Goal: Task Accomplishment & Management: Complete application form

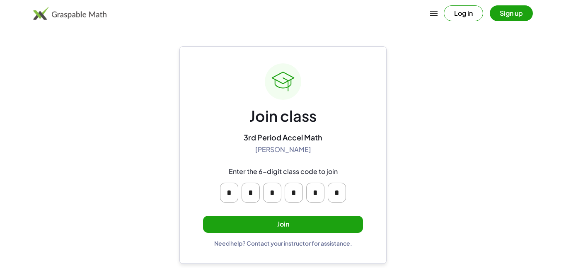
click at [320, 222] on button "Join" at bounding box center [283, 224] width 160 height 17
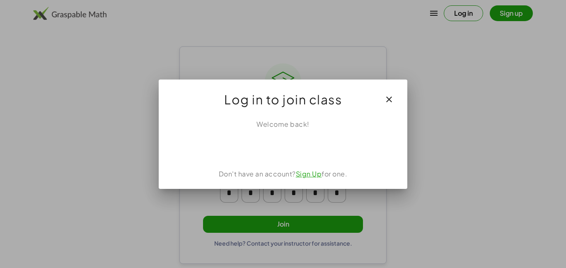
click at [320, 222] on div at bounding box center [283, 134] width 566 height 268
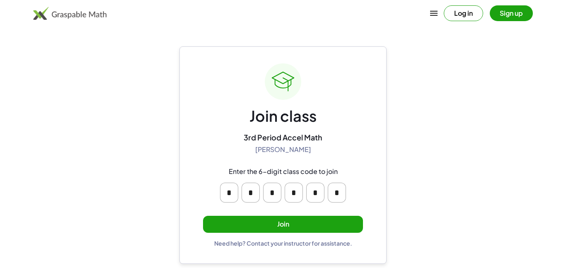
click at [320, 222] on button "Join" at bounding box center [283, 224] width 160 height 17
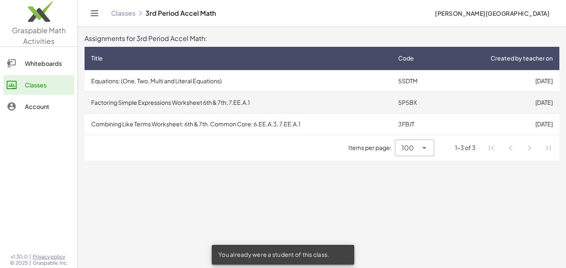
click at [330, 107] on td "Factoring Simple Expressions Worksheet 6th & 7th; 7.EE.A.1" at bounding box center [238, 103] width 307 height 22
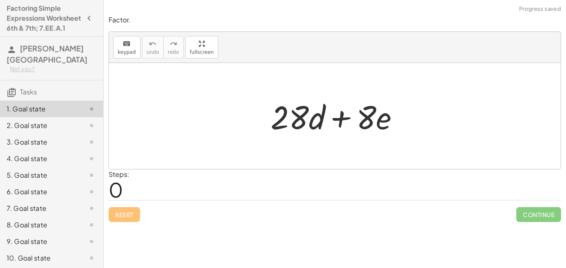
click at [50, 17] on h4 "Factoring Simple Expressions Worksheet 6th & 7th; 7.EE.A.1" at bounding box center [44, 18] width 75 height 30
click at [303, 112] on div at bounding box center [337, 116] width 143 height 43
click at [271, 121] on div at bounding box center [337, 116] width 143 height 43
click at [295, 124] on div at bounding box center [337, 116] width 143 height 43
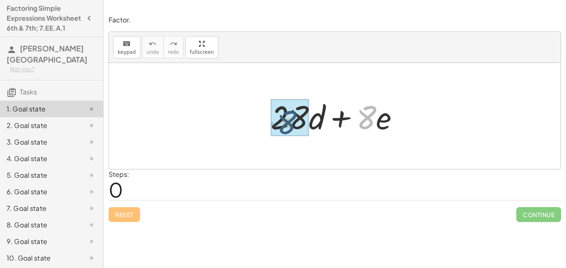
drag, startPoint x: 363, startPoint y: 119, endPoint x: 279, endPoint y: 124, distance: 84.7
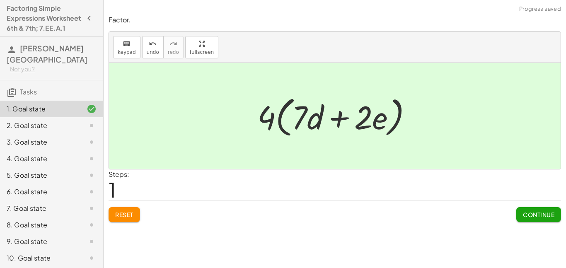
click at [534, 213] on span "Continue" at bounding box center [538, 214] width 31 height 7
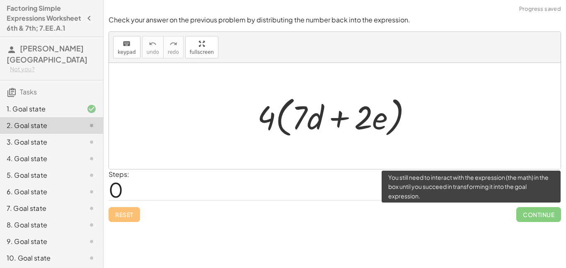
click at [537, 217] on span "Continue" at bounding box center [538, 214] width 45 height 15
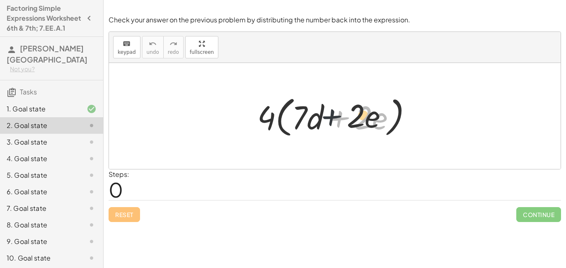
drag, startPoint x: 341, startPoint y: 125, endPoint x: 312, endPoint y: 119, distance: 29.5
click at [312, 119] on div at bounding box center [338, 116] width 170 height 48
drag, startPoint x: 271, startPoint y: 116, endPoint x: 303, endPoint y: 114, distance: 31.2
click at [303, 114] on div at bounding box center [338, 116] width 170 height 48
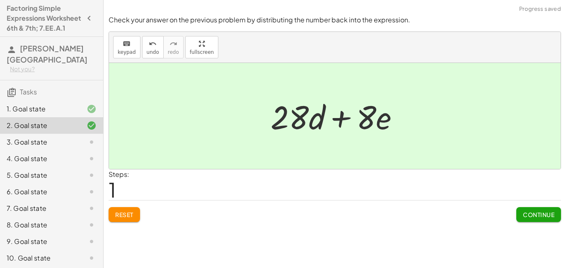
click at [529, 211] on span "Continue" at bounding box center [538, 214] width 31 height 7
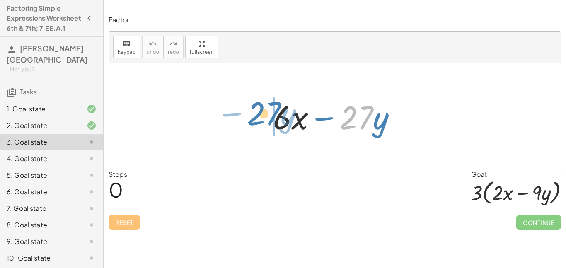
drag, startPoint x: 354, startPoint y: 123, endPoint x: 267, endPoint y: 119, distance: 87.5
click at [267, 119] on div "· 27 − · y + · 6 · x − · 27 · y" at bounding box center [335, 116] width 149 height 47
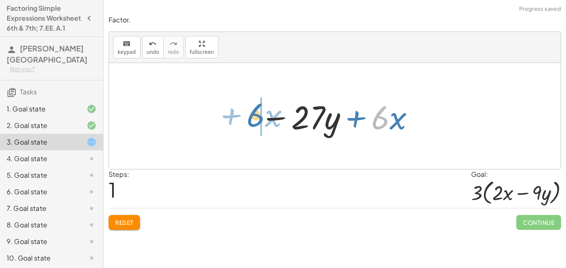
drag, startPoint x: 381, startPoint y: 118, endPoint x: 257, endPoint y: 116, distance: 124.8
click at [257, 116] on div at bounding box center [338, 116] width 164 height 43
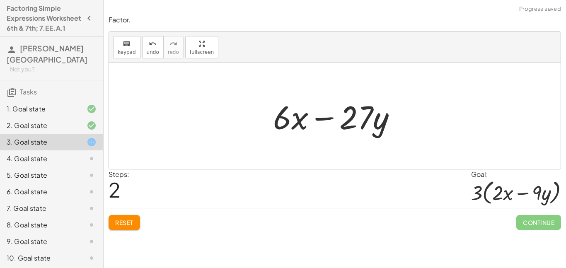
click at [298, 123] on div at bounding box center [338, 116] width 138 height 43
drag, startPoint x: 298, startPoint y: 123, endPoint x: 265, endPoint y: 122, distance: 32.3
click at [265, 122] on div "+ · 6 · x − · 27 · y − · 27 · y + · 6 · x · x + · 6 · x − · 27 · y" at bounding box center [335, 116] width 149 height 47
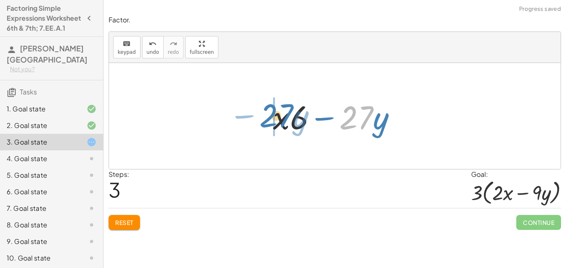
drag, startPoint x: 344, startPoint y: 116, endPoint x: 264, endPoint y: 114, distance: 79.6
click at [264, 114] on div "+ · 6 · x − · 27 · y − · 27 · y + · 6 · x + · 6 · x − · 27 · y · 27 − · y + · 6…" at bounding box center [335, 116] width 149 height 47
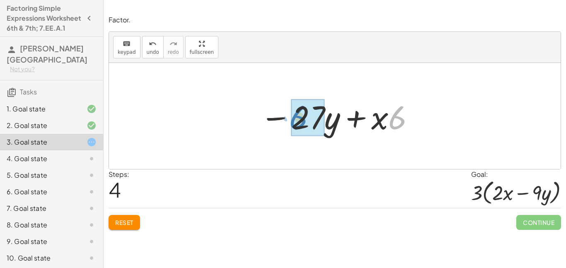
drag, startPoint x: 395, startPoint y: 119, endPoint x: 295, endPoint y: 118, distance: 99.5
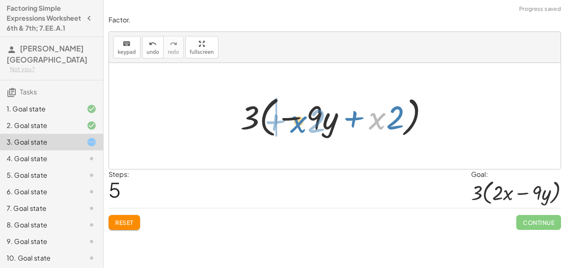
drag, startPoint x: 384, startPoint y: 119, endPoint x: 299, endPoint y: 120, distance: 85.0
click at [299, 120] on div at bounding box center [337, 116] width 203 height 48
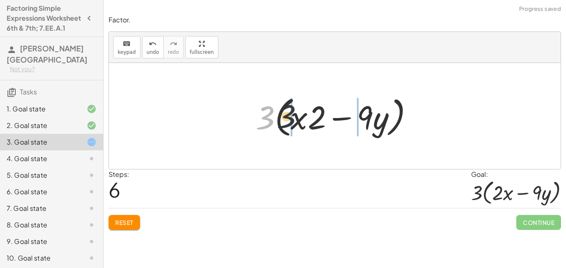
drag, startPoint x: 270, startPoint y: 120, endPoint x: 317, endPoint y: 119, distance: 47.3
click at [317, 119] on div at bounding box center [338, 116] width 172 height 48
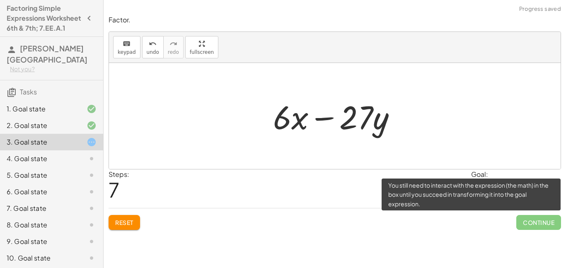
click at [536, 229] on span "Continue" at bounding box center [538, 222] width 45 height 15
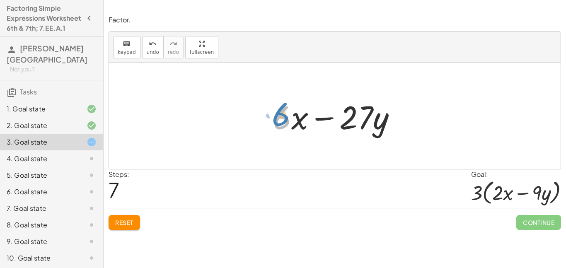
click at [281, 118] on div at bounding box center [338, 116] width 138 height 43
drag, startPoint x: 361, startPoint y: 116, endPoint x: 288, endPoint y: 113, distance: 73.0
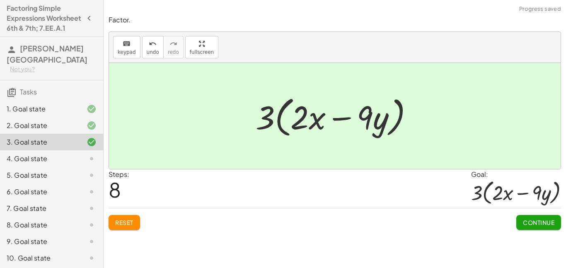
click at [540, 220] on span "Continue" at bounding box center [538, 222] width 31 height 7
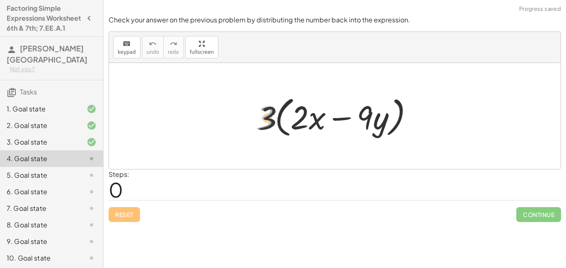
drag, startPoint x: 264, startPoint y: 119, endPoint x: 308, endPoint y: 121, distance: 44.8
click at [308, 121] on div at bounding box center [338, 116] width 172 height 48
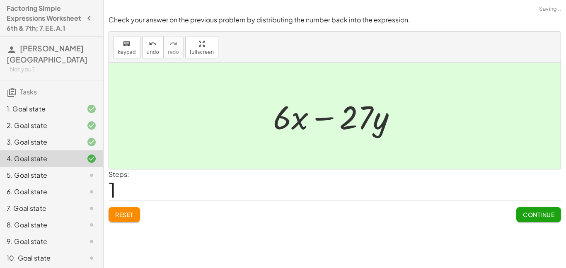
click at [530, 207] on button "Continue" at bounding box center [538, 214] width 45 height 15
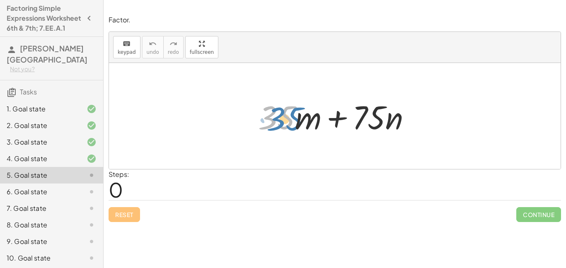
drag, startPoint x: 287, startPoint y: 117, endPoint x: 295, endPoint y: 118, distance: 8.0
click at [295, 118] on div at bounding box center [338, 116] width 168 height 43
drag, startPoint x: 279, startPoint y: 119, endPoint x: 314, endPoint y: 119, distance: 34.8
click at [314, 119] on div at bounding box center [338, 116] width 168 height 43
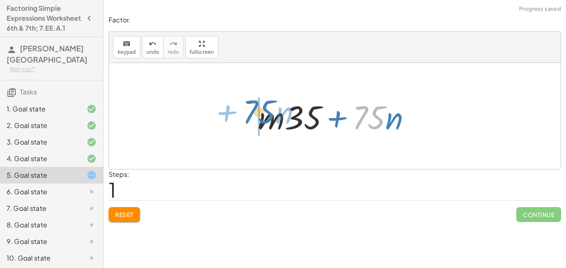
drag, startPoint x: 361, startPoint y: 117, endPoint x: 247, endPoint y: 114, distance: 113.6
click at [247, 114] on div "+ · 35 · m + · 75 · n · 75 + · n + · 35 · m + · 75 · n" at bounding box center [335, 116] width 178 height 47
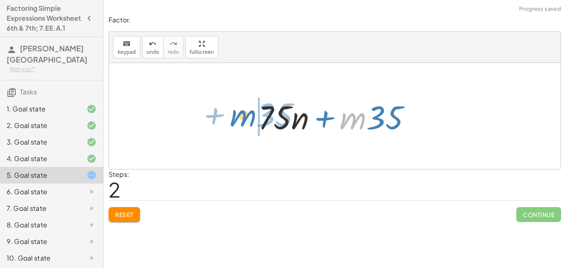
drag, startPoint x: 359, startPoint y: 119, endPoint x: 249, endPoint y: 116, distance: 109.9
click at [249, 116] on div "+ · 35 · m + · 75 · n + · m · 35 + · 75 · n · m + · 35 + · 35 · m + · 75 · n" at bounding box center [335, 116] width 178 height 47
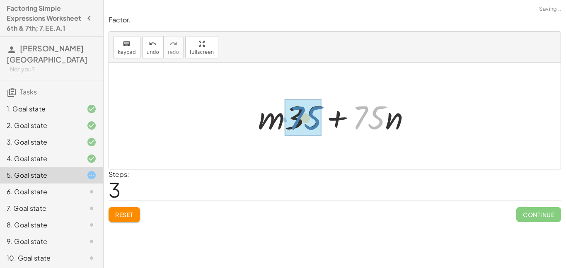
drag, startPoint x: 369, startPoint y: 118, endPoint x: 364, endPoint y: 115, distance: 5.9
click at [364, 115] on div at bounding box center [338, 116] width 168 height 43
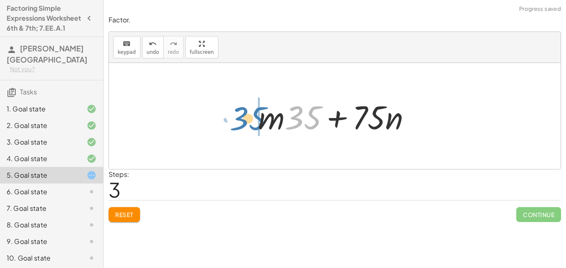
drag, startPoint x: 317, startPoint y: 116, endPoint x: 262, endPoint y: 117, distance: 54.7
click at [262, 117] on div at bounding box center [338, 116] width 168 height 43
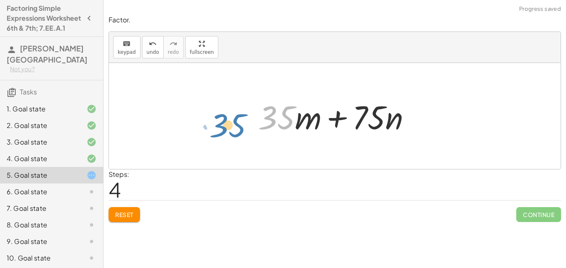
drag, startPoint x: 271, startPoint y: 118, endPoint x: 217, endPoint y: 126, distance: 54.5
click at [217, 126] on div "+ · 35 · m + · 75 · n + · m · 35 + · 75 · n + · 75 · n + · m · 35 + · m · 35 + …" at bounding box center [335, 116] width 452 height 106
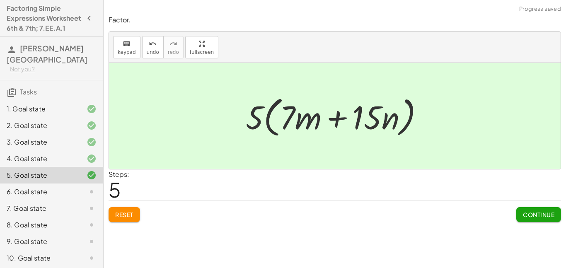
click at [531, 216] on span "Continue" at bounding box center [538, 214] width 31 height 7
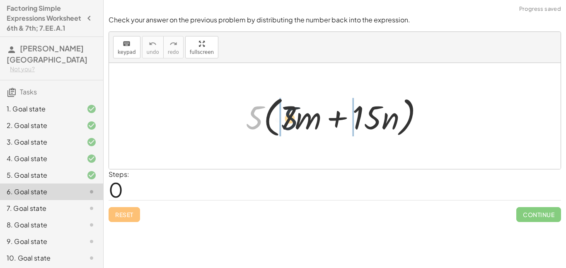
drag, startPoint x: 260, startPoint y: 122, endPoint x: 303, endPoint y: 122, distance: 43.5
click at [303, 122] on div at bounding box center [338, 116] width 193 height 48
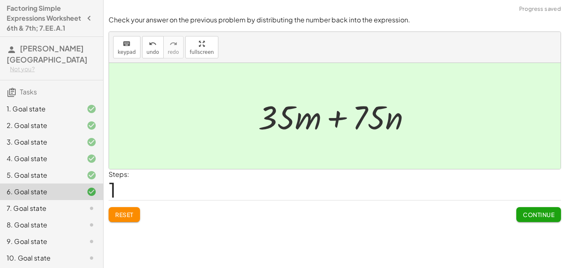
click at [534, 208] on button "Continue" at bounding box center [538, 214] width 45 height 15
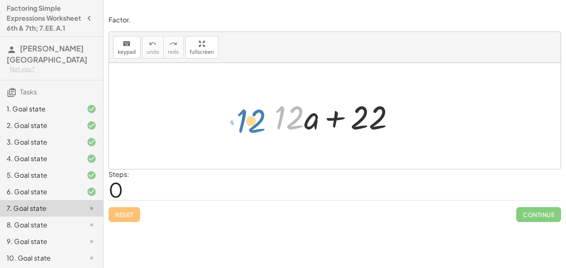
drag, startPoint x: 300, startPoint y: 116, endPoint x: 257, endPoint y: 119, distance: 42.8
click at [257, 119] on div "· 12 + · 12 · a + 22" at bounding box center [335, 116] width 452 height 106
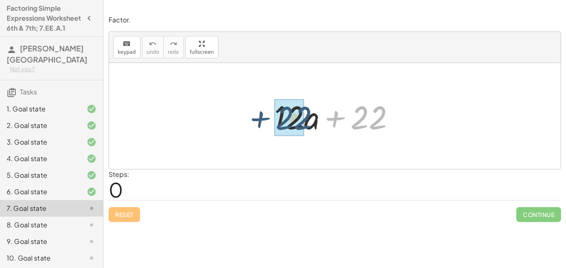
drag, startPoint x: 364, startPoint y: 117, endPoint x: 284, endPoint y: 118, distance: 79.6
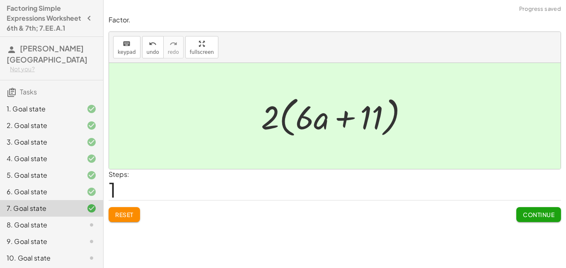
click at [542, 216] on span "Continue" at bounding box center [538, 214] width 31 height 7
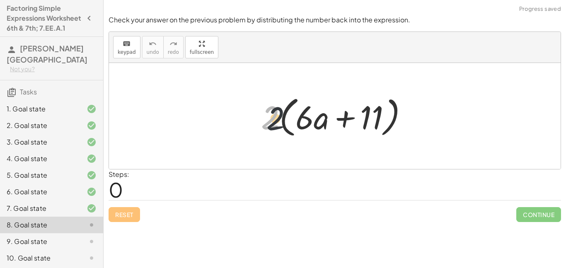
drag, startPoint x: 260, startPoint y: 109, endPoint x: 311, endPoint y: 112, distance: 51.0
click at [311, 112] on div at bounding box center [338, 116] width 162 height 48
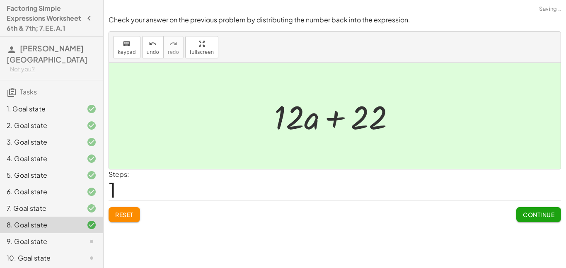
click at [540, 211] on span "Continue" at bounding box center [538, 214] width 31 height 7
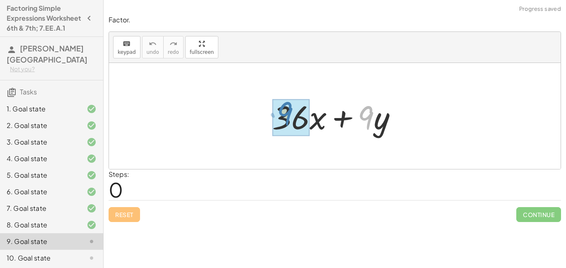
drag, startPoint x: 364, startPoint y: 115, endPoint x: 281, endPoint y: 111, distance: 83.4
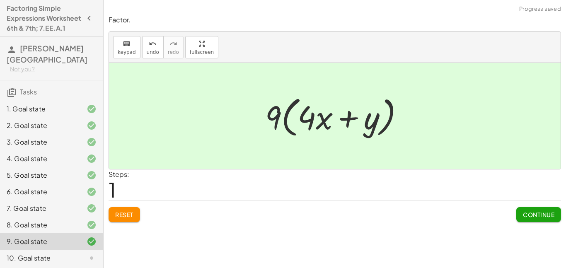
click at [533, 211] on span "Continue" at bounding box center [538, 214] width 31 height 7
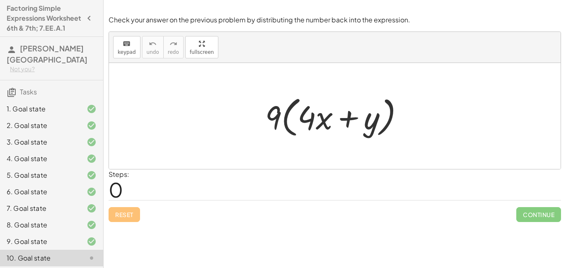
click at [276, 109] on div at bounding box center [338, 116] width 154 height 48
drag, startPoint x: 313, startPoint y: 116, endPoint x: 324, endPoint y: 123, distance: 13.6
click at [324, 123] on div at bounding box center [338, 116] width 154 height 48
drag, startPoint x: 276, startPoint y: 118, endPoint x: 329, endPoint y: 119, distance: 53.5
click at [329, 119] on div at bounding box center [338, 116] width 154 height 48
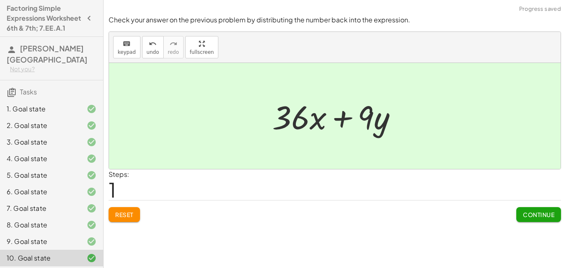
click at [546, 213] on span "Continue" at bounding box center [538, 214] width 31 height 7
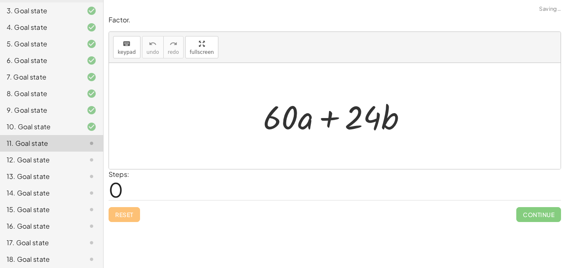
scroll to position [200, 0]
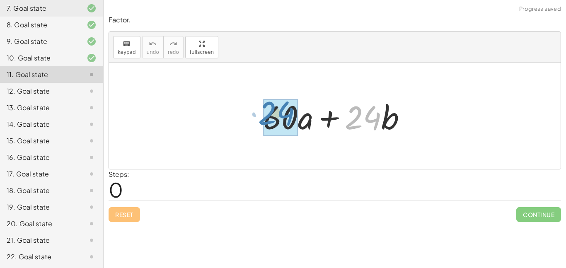
drag, startPoint x: 369, startPoint y: 114, endPoint x: 282, endPoint y: 109, distance: 87.6
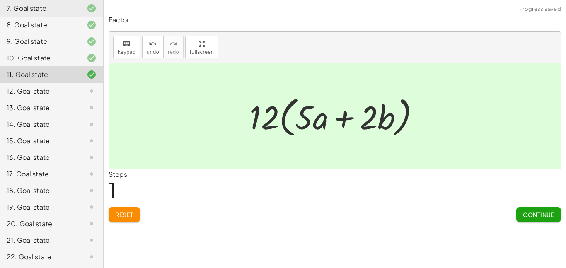
click at [549, 214] on span "Continue" at bounding box center [538, 214] width 31 height 7
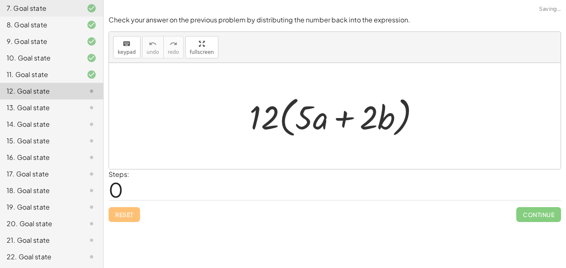
click at [289, 120] on div at bounding box center [337, 116] width 185 height 48
drag, startPoint x: 259, startPoint y: 121, endPoint x: 324, endPoint y: 117, distance: 64.4
click at [324, 117] on div at bounding box center [337, 116] width 185 height 48
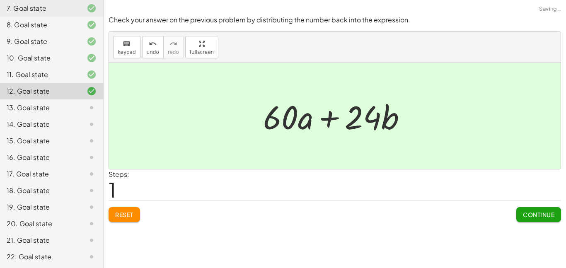
click at [545, 213] on span "Continue" at bounding box center [538, 214] width 31 height 7
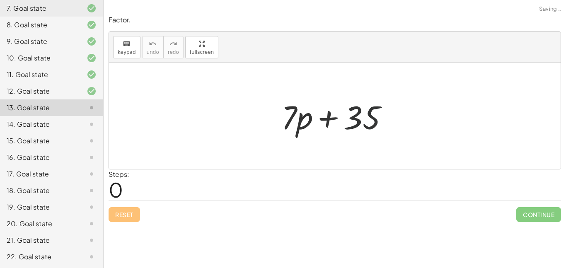
click at [357, 121] on div at bounding box center [337, 116] width 121 height 43
drag, startPoint x: 294, startPoint y: 116, endPoint x: 306, endPoint y: 120, distance: 12.9
click at [306, 120] on div at bounding box center [337, 116] width 121 height 43
drag, startPoint x: 288, startPoint y: 121, endPoint x: 310, endPoint y: 121, distance: 22.4
click at [310, 121] on div at bounding box center [337, 116] width 121 height 43
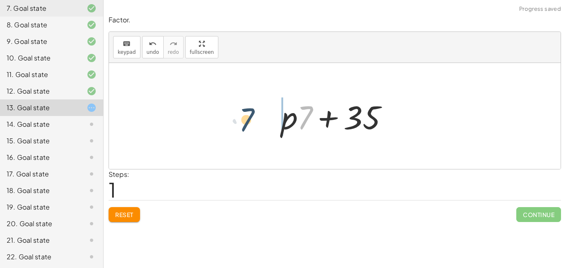
drag, startPoint x: 305, startPoint y: 119, endPoint x: 241, endPoint y: 121, distance: 63.9
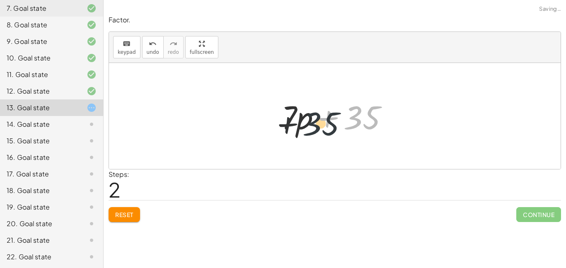
drag, startPoint x: 358, startPoint y: 109, endPoint x: 301, endPoint y: 117, distance: 57.7
click at [301, 117] on div at bounding box center [337, 116] width 121 height 43
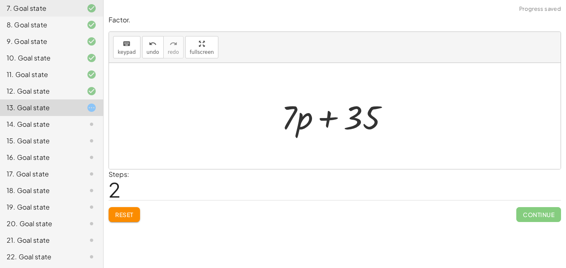
drag, startPoint x: 269, startPoint y: 113, endPoint x: 276, endPoint y: 114, distance: 6.3
click at [276, 114] on div "+ · 7 · p + 35 + · p · 7 + 35 + · 7 · p + 35" at bounding box center [335, 116] width 132 height 47
drag, startPoint x: 292, startPoint y: 115, endPoint x: 335, endPoint y: 120, distance: 43.0
click at [335, 120] on div at bounding box center [337, 116] width 121 height 43
click at [334, 120] on div at bounding box center [337, 116] width 121 height 43
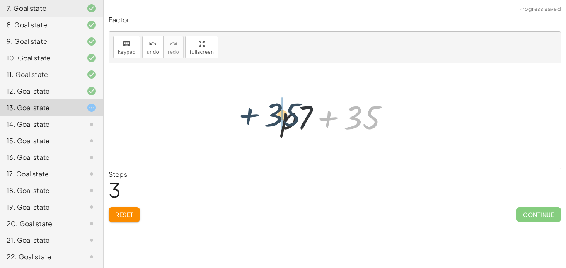
drag, startPoint x: 360, startPoint y: 118, endPoint x: 277, endPoint y: 116, distance: 82.5
click at [277, 116] on div at bounding box center [337, 116] width 121 height 43
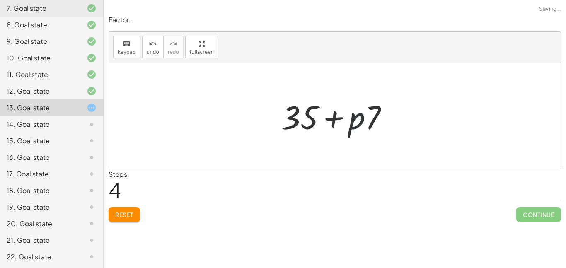
click at [365, 117] on div at bounding box center [337, 116] width 121 height 43
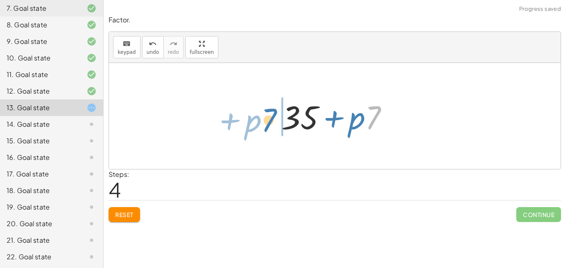
drag, startPoint x: 372, startPoint y: 116, endPoint x: 269, endPoint y: 119, distance: 102.8
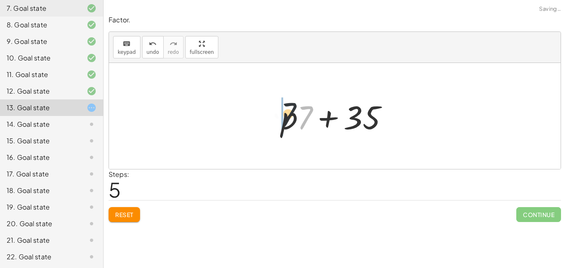
drag, startPoint x: 309, startPoint y: 115, endPoint x: 278, endPoint y: 116, distance: 30.7
click at [278, 116] on div at bounding box center [337, 116] width 121 height 43
drag, startPoint x: 291, startPoint y: 115, endPoint x: 236, endPoint y: 118, distance: 54.8
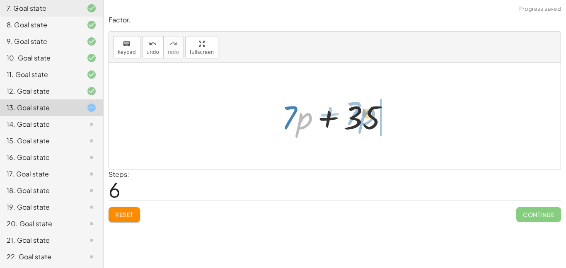
drag, startPoint x: 302, startPoint y: 118, endPoint x: 366, endPoint y: 114, distance: 63.5
click at [366, 114] on div at bounding box center [337, 116] width 121 height 43
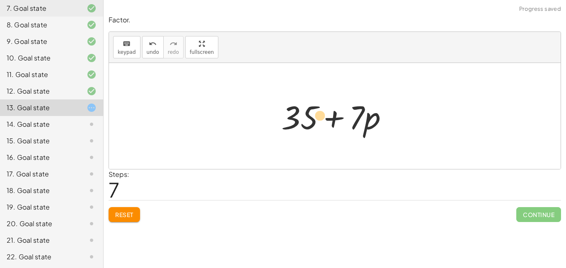
drag, startPoint x: 365, startPoint y: 114, endPoint x: 301, endPoint y: 111, distance: 64.3
click at [301, 111] on div at bounding box center [337, 116] width 121 height 43
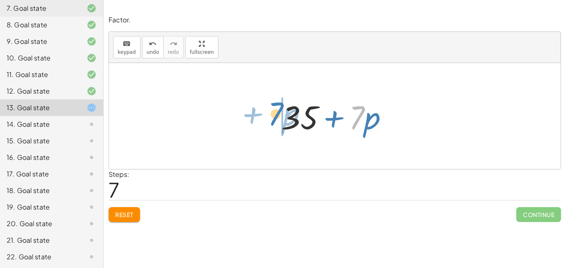
drag, startPoint x: 356, startPoint y: 116, endPoint x: 275, endPoint y: 112, distance: 81.7
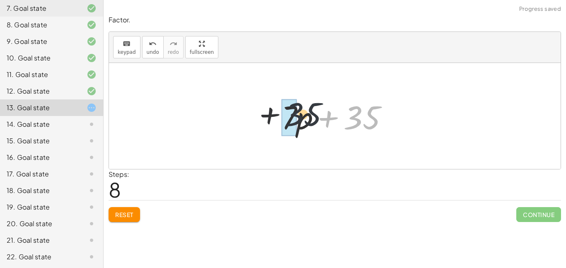
drag, startPoint x: 368, startPoint y: 116, endPoint x: 293, endPoint y: 113, distance: 75.5
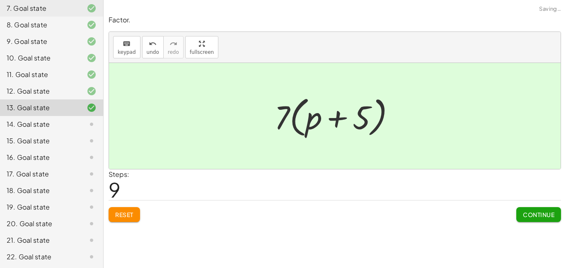
click at [536, 216] on span "Continue" at bounding box center [538, 214] width 31 height 7
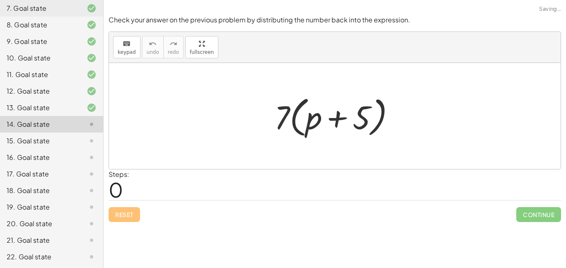
drag, startPoint x: 275, startPoint y: 118, endPoint x: 321, endPoint y: 129, distance: 47.4
click at [321, 129] on div at bounding box center [338, 116] width 136 height 48
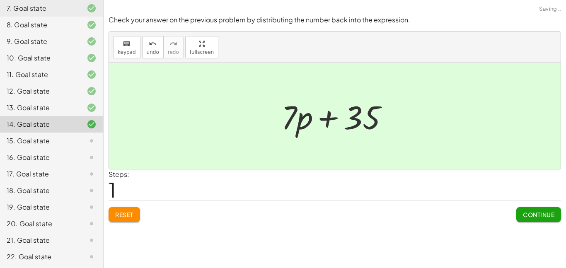
click at [528, 212] on span "Continue" at bounding box center [538, 214] width 31 height 7
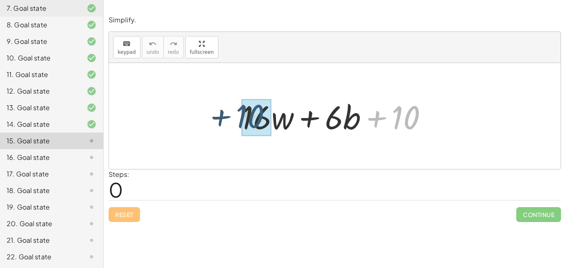
drag, startPoint x: 405, startPoint y: 114, endPoint x: 245, endPoint y: 113, distance: 160.0
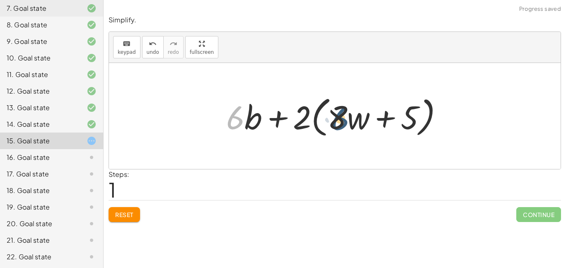
drag, startPoint x: 239, startPoint y: 110, endPoint x: 360, endPoint y: 106, distance: 120.7
click at [360, 106] on div at bounding box center [338, 116] width 232 height 48
drag, startPoint x: 363, startPoint y: 119, endPoint x: 285, endPoint y: 121, distance: 77.5
click at [285, 121] on div at bounding box center [338, 116] width 232 height 48
click at [114, 212] on button "Reset" at bounding box center [124, 214] width 31 height 15
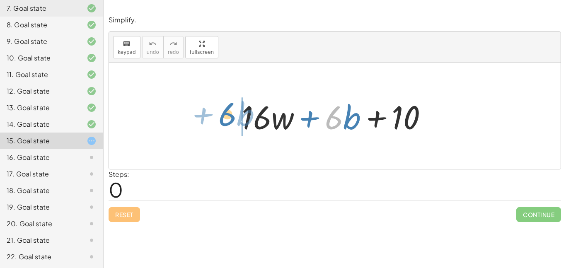
drag, startPoint x: 335, startPoint y: 122, endPoint x: 228, endPoint y: 119, distance: 107.0
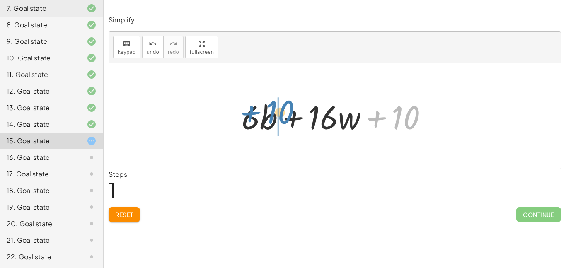
drag, startPoint x: 406, startPoint y: 116, endPoint x: 281, endPoint y: 111, distance: 125.3
click at [281, 111] on div at bounding box center [337, 116] width 201 height 43
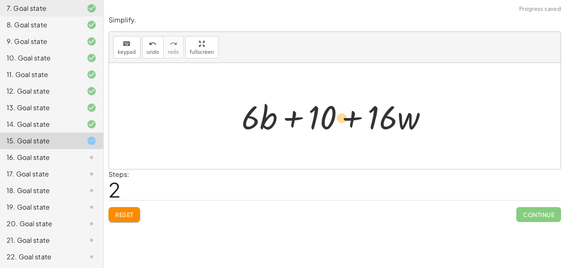
drag, startPoint x: 402, startPoint y: 116, endPoint x: 412, endPoint y: 116, distance: 9.1
click at [412, 116] on div at bounding box center [337, 116] width 201 height 43
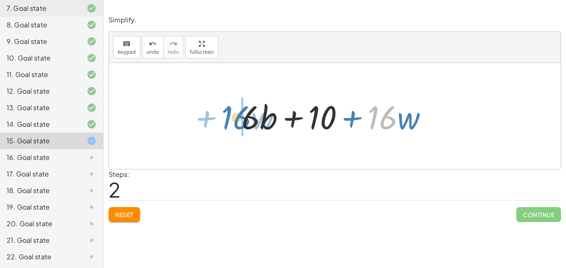
drag, startPoint x: 389, startPoint y: 116, endPoint x: 244, endPoint y: 116, distance: 145.0
click at [244, 116] on div at bounding box center [337, 116] width 201 height 43
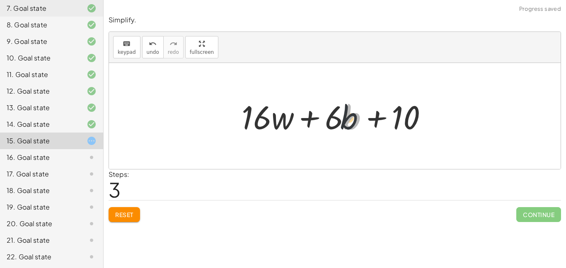
drag, startPoint x: 345, startPoint y: 120, endPoint x: 291, endPoint y: 120, distance: 54.3
click at [291, 120] on div at bounding box center [337, 116] width 201 height 43
click at [334, 120] on div at bounding box center [337, 116] width 201 height 43
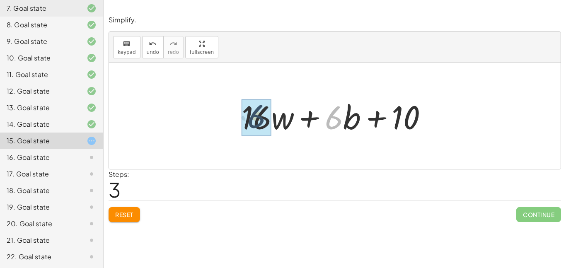
drag, startPoint x: 333, startPoint y: 126, endPoint x: 243, endPoint y: 123, distance: 90.0
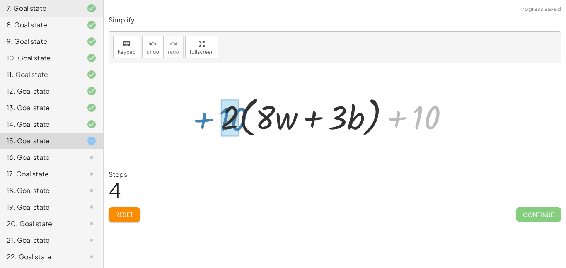
drag, startPoint x: 425, startPoint y: 122, endPoint x: 230, endPoint y: 124, distance: 194.8
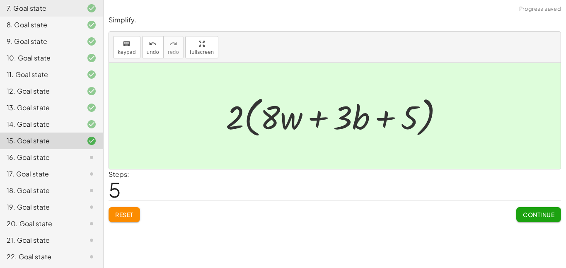
click at [546, 215] on span "Continue" at bounding box center [538, 214] width 31 height 7
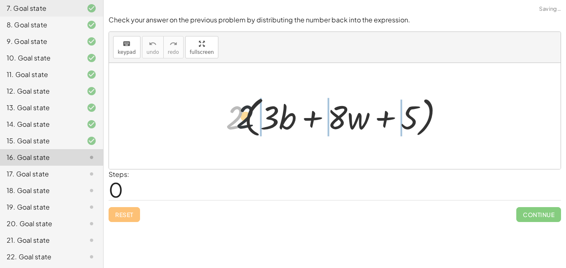
drag, startPoint x: 237, startPoint y: 114, endPoint x: 292, endPoint y: 111, distance: 54.8
click at [292, 111] on div at bounding box center [338, 116] width 232 height 48
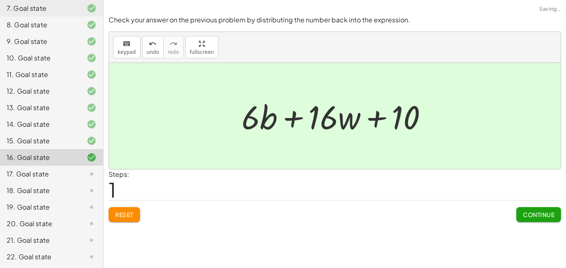
click at [535, 217] on span "Continue" at bounding box center [538, 214] width 31 height 7
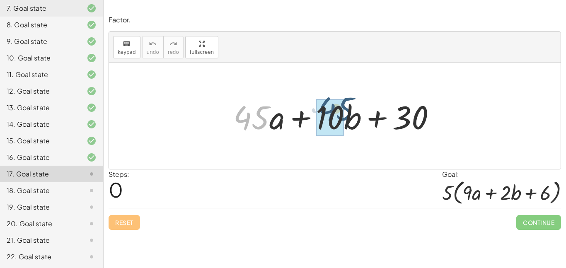
drag, startPoint x: 254, startPoint y: 121, endPoint x: 347, endPoint y: 112, distance: 93.2
click at [347, 112] on div at bounding box center [337, 116] width 217 height 43
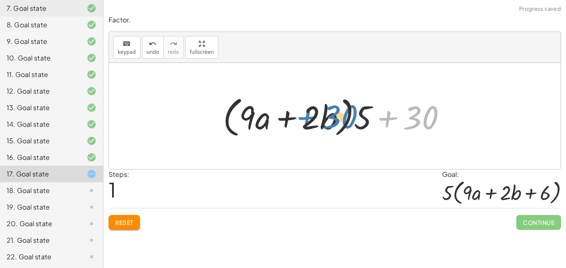
drag, startPoint x: 424, startPoint y: 115, endPoint x: 344, endPoint y: 114, distance: 79.6
click at [344, 114] on div at bounding box center [338, 116] width 238 height 48
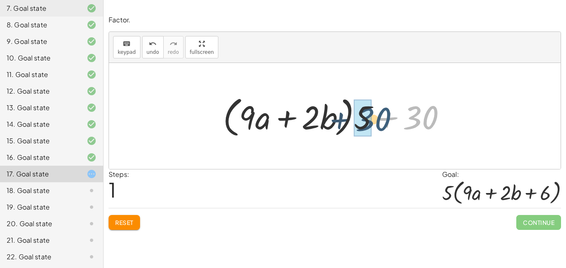
drag, startPoint x: 416, startPoint y: 116, endPoint x: 358, endPoint y: 116, distance: 58.0
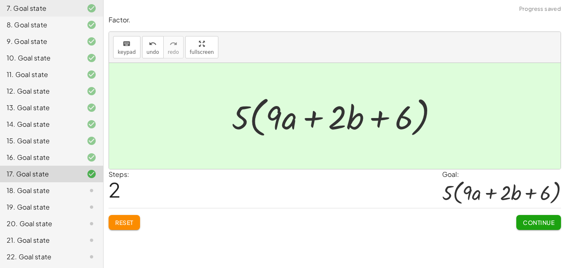
click at [538, 222] on span "Continue" at bounding box center [538, 222] width 31 height 7
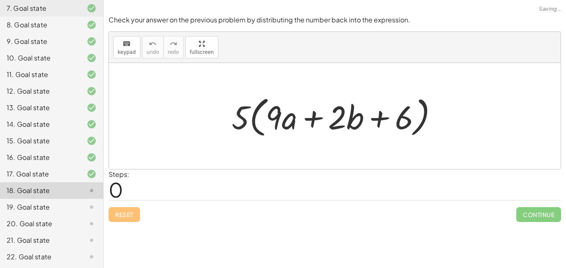
drag, startPoint x: 231, startPoint y: 111, endPoint x: 283, endPoint y: 118, distance: 52.6
click at [283, 118] on div at bounding box center [338, 116] width 221 height 48
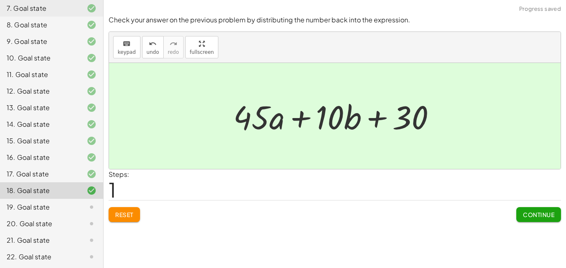
click at [536, 214] on span "Continue" at bounding box center [538, 214] width 31 height 7
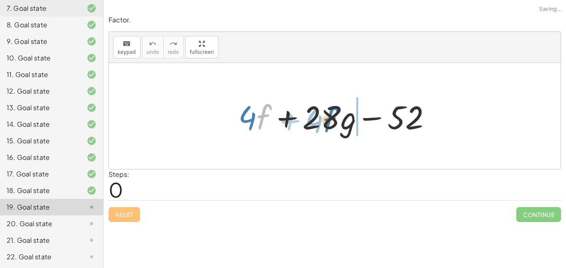
drag, startPoint x: 264, startPoint y: 117, endPoint x: 334, endPoint y: 120, distance: 70.1
click at [334, 120] on div at bounding box center [338, 116] width 208 height 43
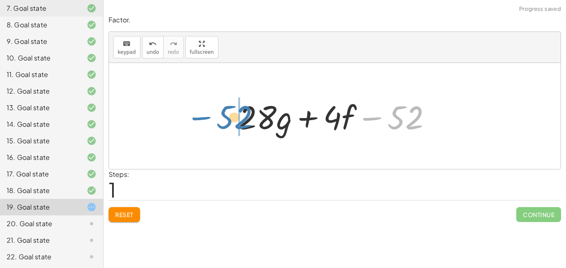
drag, startPoint x: 420, startPoint y: 117, endPoint x: 249, endPoint y: 116, distance: 171.2
click at [249, 116] on div at bounding box center [338, 116] width 208 height 43
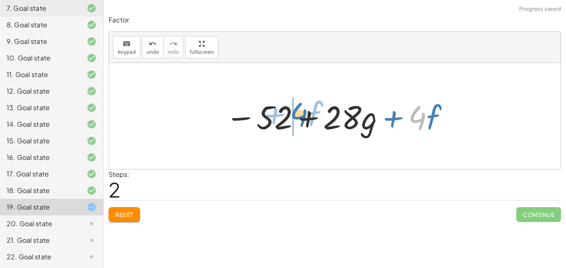
drag, startPoint x: 419, startPoint y: 117, endPoint x: 300, endPoint y: 114, distance: 118.6
click at [300, 114] on div at bounding box center [337, 116] width 233 height 43
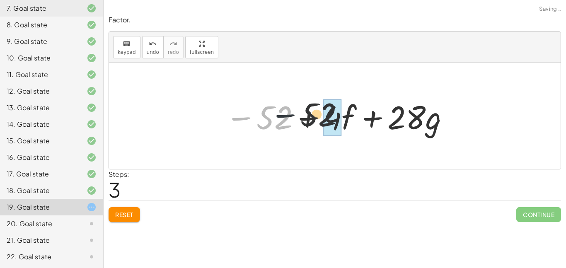
drag, startPoint x: 245, startPoint y: 113, endPoint x: 314, endPoint y: 111, distance: 68.4
click at [314, 111] on div at bounding box center [337, 116] width 233 height 43
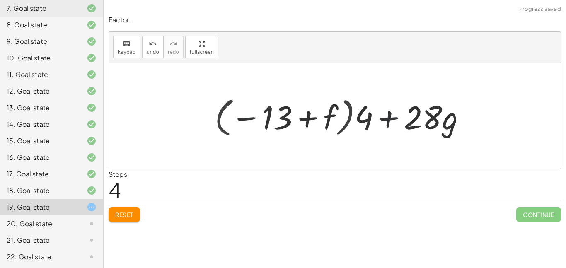
click at [395, 119] on div at bounding box center [344, 116] width 266 height 46
drag, startPoint x: 436, startPoint y: 117, endPoint x: 360, endPoint y: 112, distance: 76.0
click at [360, 112] on div at bounding box center [344, 116] width 266 height 46
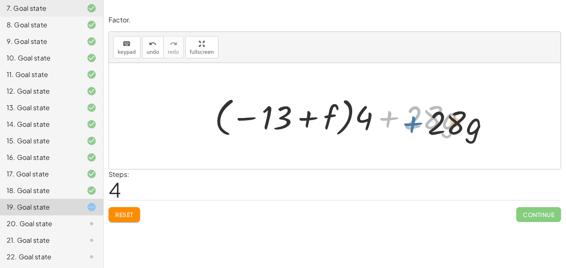
drag, startPoint x: 402, startPoint y: 113, endPoint x: 438, endPoint y: 121, distance: 36.2
click at [438, 121] on div at bounding box center [344, 116] width 266 height 46
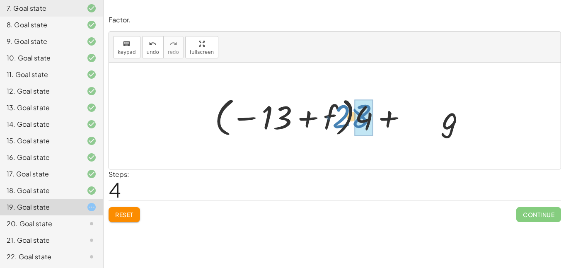
drag, startPoint x: 439, startPoint y: 120, endPoint x: 369, endPoint y: 117, distance: 70.1
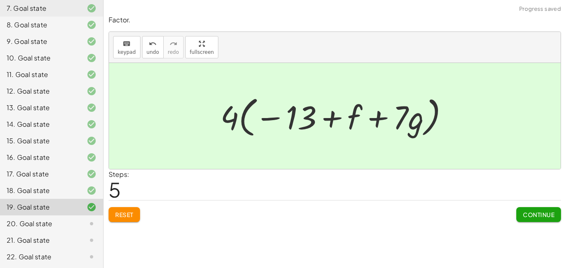
click at [529, 215] on span "Continue" at bounding box center [538, 214] width 31 height 7
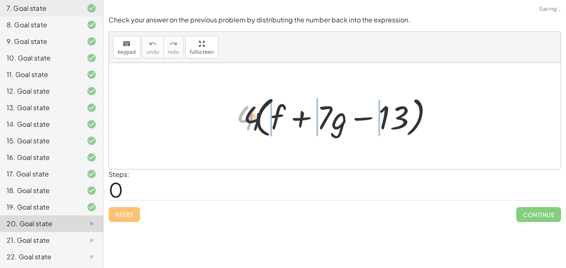
drag, startPoint x: 245, startPoint y: 121, endPoint x: 329, endPoint y: 121, distance: 84.1
click at [329, 121] on div at bounding box center [338, 116] width 212 height 48
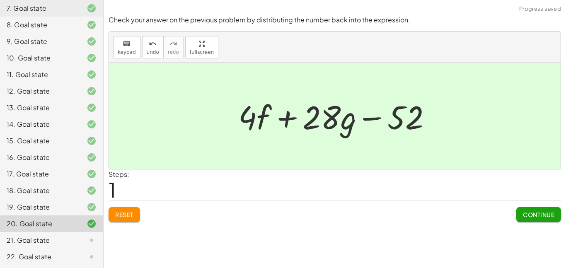
click at [536, 215] on span "Continue" at bounding box center [538, 214] width 31 height 7
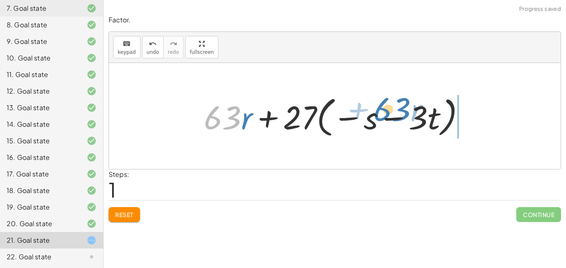
drag, startPoint x: 233, startPoint y: 113, endPoint x: 415, endPoint y: 105, distance: 181.7
click at [415, 105] on div at bounding box center [338, 116] width 276 height 48
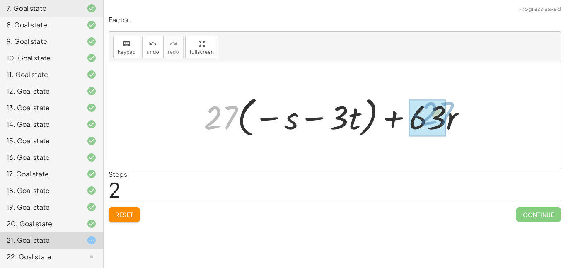
drag, startPoint x: 232, startPoint y: 113, endPoint x: 454, endPoint y: 109, distance: 221.3
click at [454, 109] on div at bounding box center [338, 116] width 276 height 48
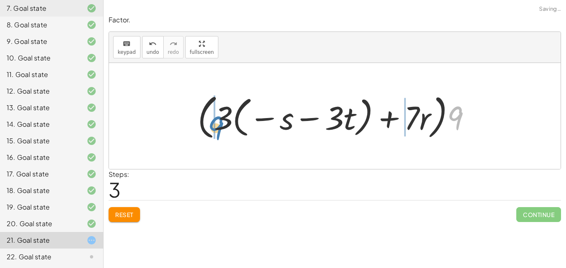
drag, startPoint x: 461, startPoint y: 125, endPoint x: 222, endPoint y: 134, distance: 239.3
click at [222, 134] on div at bounding box center [338, 116] width 288 height 53
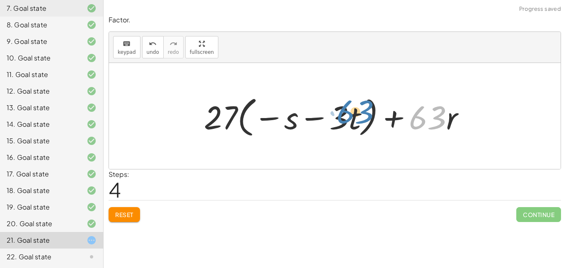
drag, startPoint x: 438, startPoint y: 120, endPoint x: 370, endPoint y: 116, distance: 68.5
click at [370, 116] on div at bounding box center [338, 116] width 276 height 48
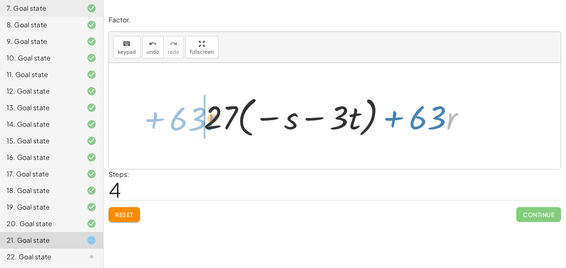
drag, startPoint x: 459, startPoint y: 119, endPoint x: 235, endPoint y: 119, distance: 224.2
click at [235, 119] on div at bounding box center [338, 116] width 276 height 48
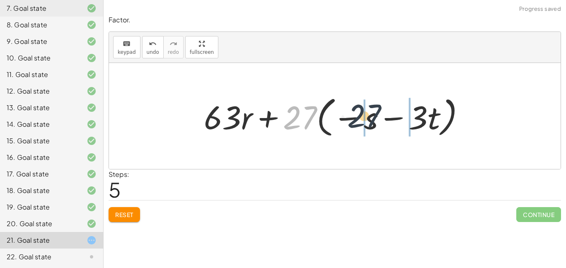
drag, startPoint x: 304, startPoint y: 119, endPoint x: 398, endPoint y: 117, distance: 94.1
click at [398, 117] on div at bounding box center [338, 116] width 276 height 48
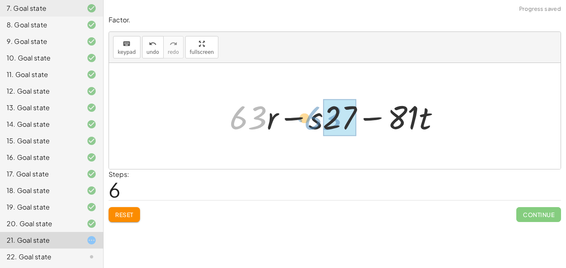
drag, startPoint x: 264, startPoint y: 116, endPoint x: 345, endPoint y: 117, distance: 81.2
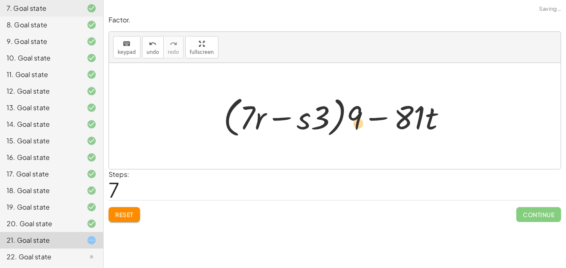
drag, startPoint x: 414, startPoint y: 106, endPoint x: 320, endPoint y: 114, distance: 93.5
click at [320, 114] on div at bounding box center [337, 116] width 237 height 48
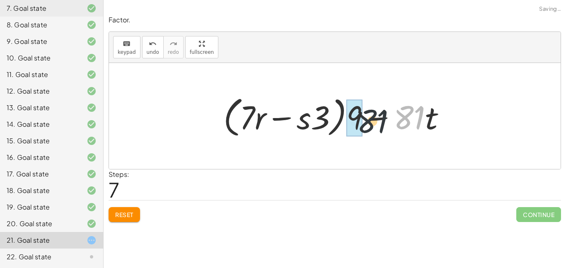
drag, startPoint x: 411, startPoint y: 115, endPoint x: 354, endPoint y: 116, distance: 56.4
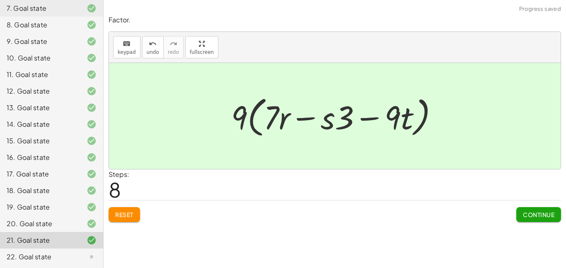
click at [526, 208] on button "Continue" at bounding box center [538, 214] width 45 height 15
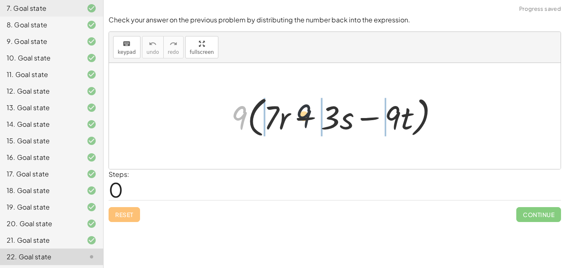
drag, startPoint x: 243, startPoint y: 121, endPoint x: 323, endPoint y: 122, distance: 80.0
click at [323, 122] on div at bounding box center [338, 116] width 222 height 48
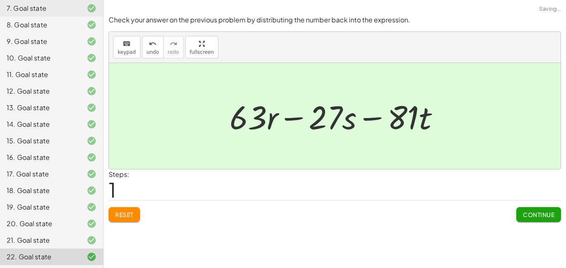
click at [538, 215] on span "Continue" at bounding box center [538, 214] width 31 height 7
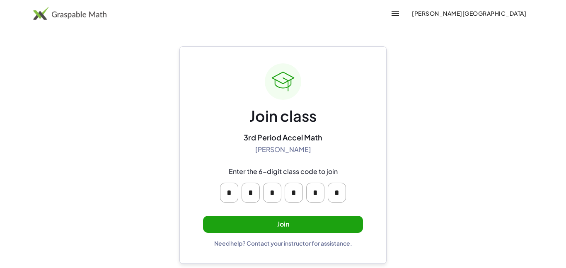
click at [307, 222] on button "Join" at bounding box center [283, 224] width 160 height 17
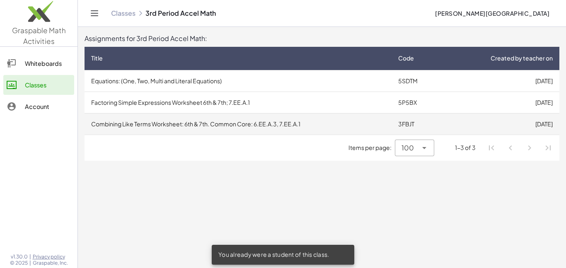
click at [307, 123] on td "Combining Like Terms Worksheet: 6th & 7th. Common Core: 6.EE.A.3, 7.EE.A.1" at bounding box center [238, 124] width 307 height 22
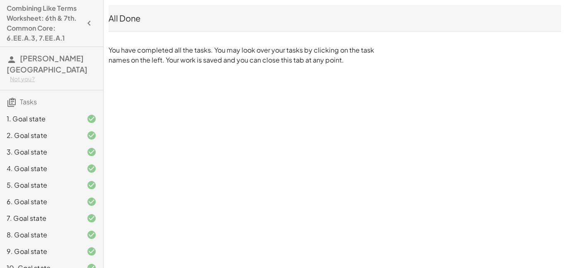
click at [83, 22] on button "button" at bounding box center [89, 23] width 15 height 15
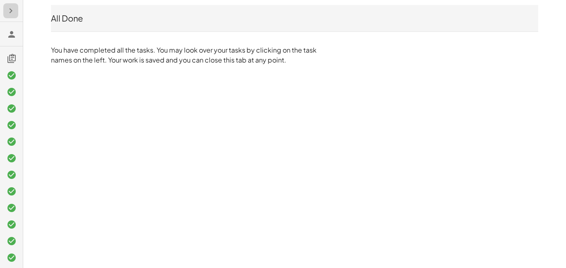
click at [15, 9] on icon "button" at bounding box center [11, 11] width 10 height 10
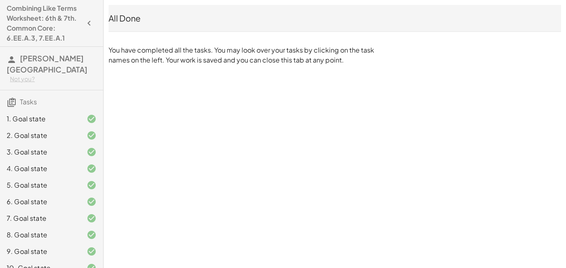
click at [40, 57] on span "[PERSON_NAME][GEOGRAPHIC_DATA]" at bounding box center [47, 63] width 81 height 21
click at [27, 27] on h4 "Combining Like Terms Worksheet: 6th & 7th. Common Core: 6.EE.A.3, 7.EE.A.1" at bounding box center [44, 23] width 75 height 40
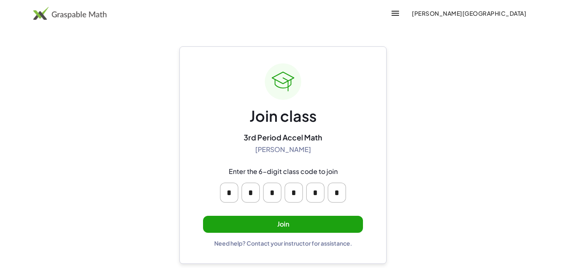
click at [316, 220] on button "Join" at bounding box center [283, 224] width 160 height 17
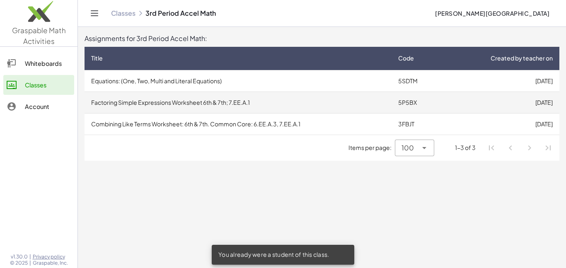
click at [267, 109] on td "Factoring Simple Expressions Worksheet 6th & 7th; 7.EE.A.1" at bounding box center [238, 103] width 307 height 22
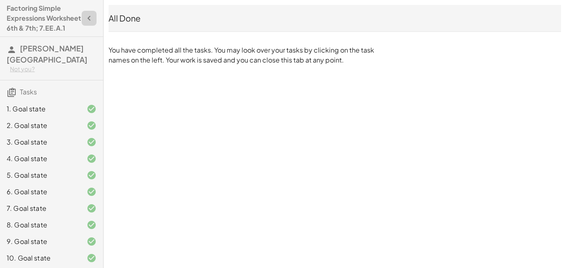
click at [93, 19] on icon "button" at bounding box center [89, 18] width 10 height 10
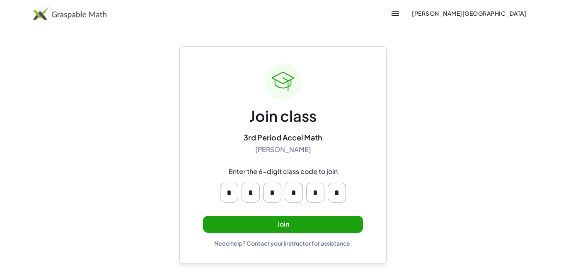
click at [296, 223] on button "Join" at bounding box center [283, 224] width 160 height 17
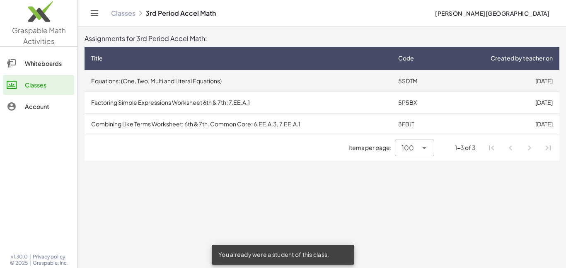
click at [239, 84] on td "Equations: (One, Two, Multi and Literal Equations)" at bounding box center [238, 81] width 307 height 22
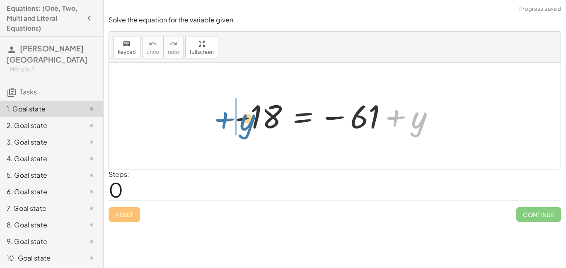
drag, startPoint x: 380, startPoint y: 121, endPoint x: 207, endPoint y: 122, distance: 172.8
click at [207, 122] on div "+ y - 18 = − 61 + y" at bounding box center [335, 116] width 452 height 106
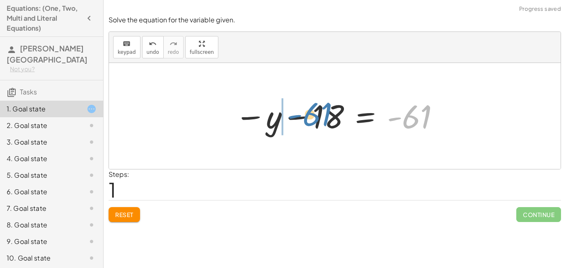
drag, startPoint x: 350, startPoint y: 116, endPoint x: 248, endPoint y: 114, distance: 101.6
click at [248, 114] on div at bounding box center [338, 116] width 214 height 41
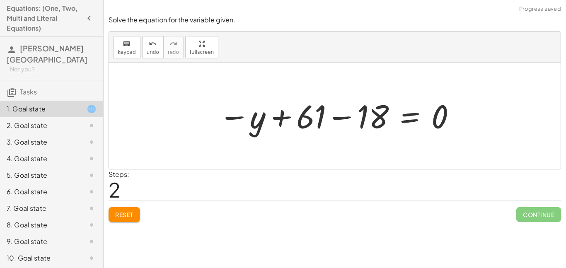
click at [121, 218] on button "Reset" at bounding box center [124, 214] width 31 height 15
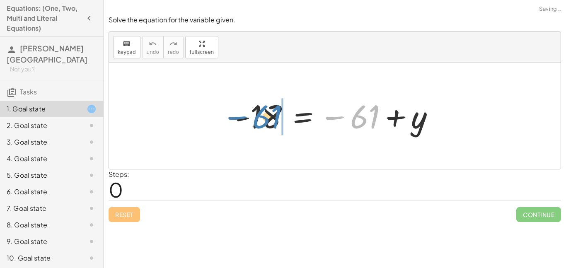
drag, startPoint x: 361, startPoint y: 122, endPoint x: 261, endPoint y: 122, distance: 99.9
click at [261, 122] on div at bounding box center [338, 116] width 214 height 41
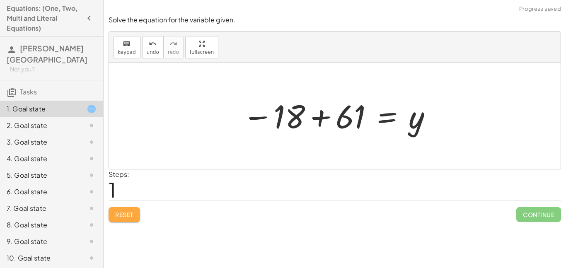
click at [127, 212] on span "Reset" at bounding box center [124, 214] width 18 height 7
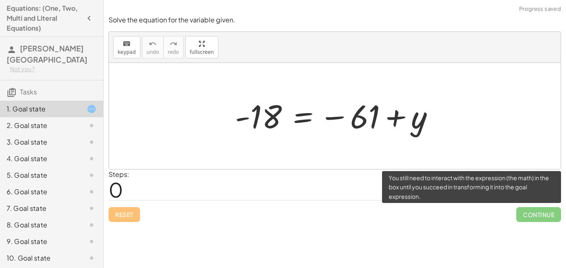
click at [536, 213] on span "Continue" at bounding box center [538, 214] width 45 height 15
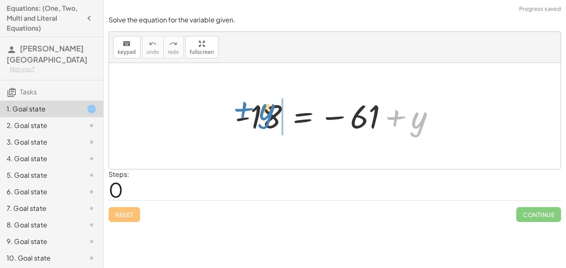
drag, startPoint x: 419, startPoint y: 128, endPoint x: 265, endPoint y: 120, distance: 154.4
click at [265, 120] on div at bounding box center [338, 116] width 214 height 41
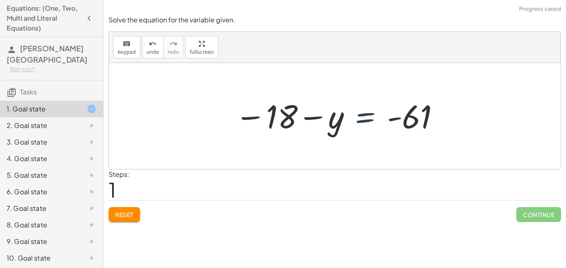
click at [349, 121] on div at bounding box center [338, 116] width 214 height 41
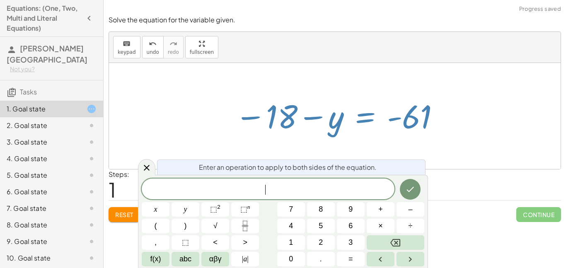
click at [466, 131] on div at bounding box center [335, 116] width 452 height 106
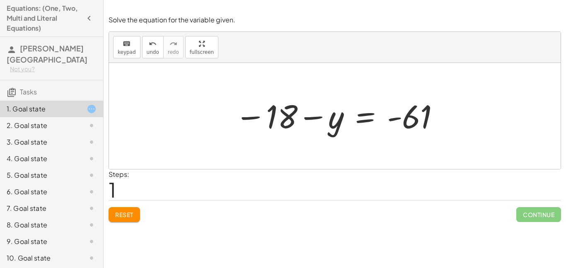
click at [127, 212] on span "Reset" at bounding box center [124, 214] width 18 height 7
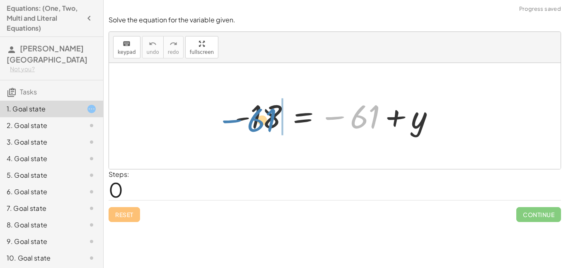
drag, startPoint x: 341, startPoint y: 117, endPoint x: 238, endPoint y: 120, distance: 102.8
click at [238, 120] on div at bounding box center [338, 116] width 214 height 41
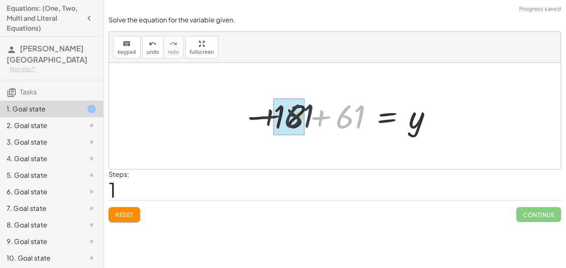
drag, startPoint x: 359, startPoint y: 119, endPoint x: 292, endPoint y: 116, distance: 67.2
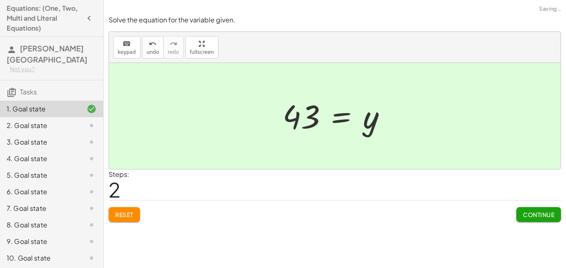
click at [546, 218] on span "Continue" at bounding box center [538, 214] width 31 height 7
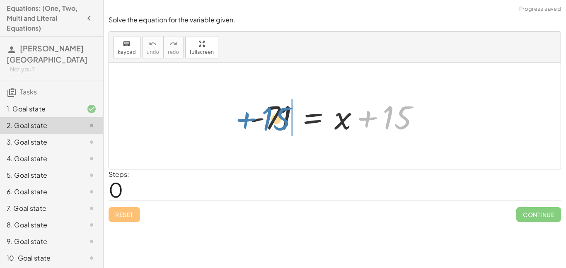
drag, startPoint x: 391, startPoint y: 122, endPoint x: 269, endPoint y: 123, distance: 122.3
click at [269, 123] on div at bounding box center [337, 116] width 185 height 43
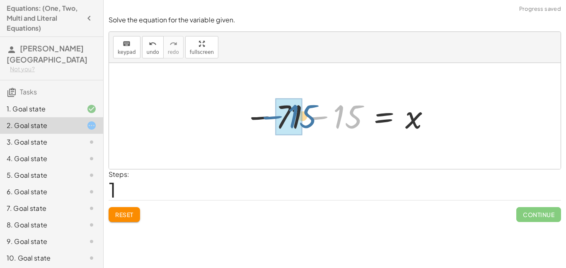
drag, startPoint x: 278, startPoint y: 120, endPoint x: 213, endPoint y: 120, distance: 65.9
click at [213, 120] on div "- 71 = + x + 15 − 15 − 71 = x 15 −" at bounding box center [335, 116] width 452 height 106
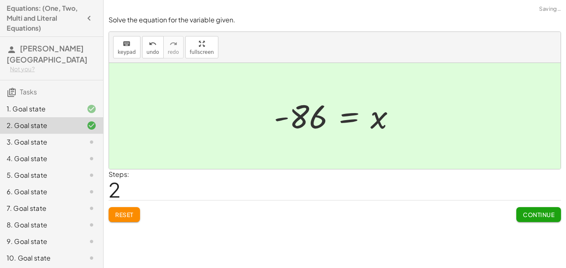
click at [540, 217] on span "Continue" at bounding box center [538, 214] width 31 height 7
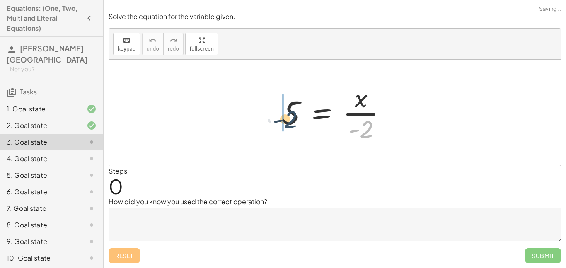
drag, startPoint x: 365, startPoint y: 126, endPoint x: 283, endPoint y: 112, distance: 82.4
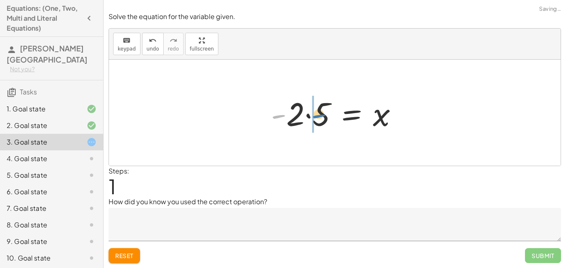
drag, startPoint x: 286, startPoint y: 116, endPoint x: 328, endPoint y: 116, distance: 41.9
click at [328, 116] on div at bounding box center [338, 113] width 142 height 43
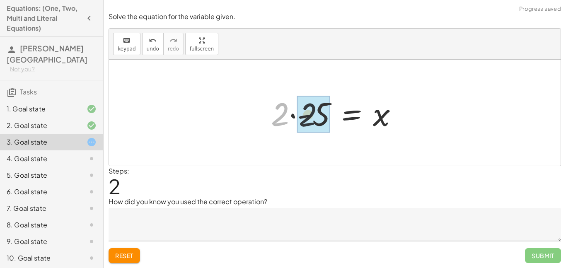
drag, startPoint x: 277, startPoint y: 111, endPoint x: 322, endPoint y: 111, distance: 44.8
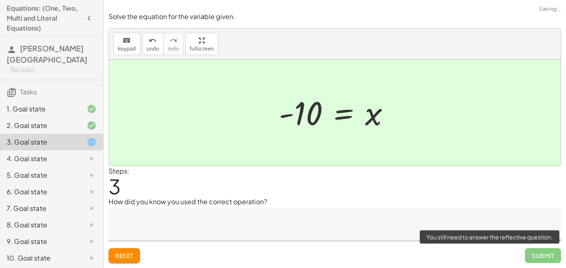
click at [545, 251] on span "Submit" at bounding box center [543, 255] width 36 height 15
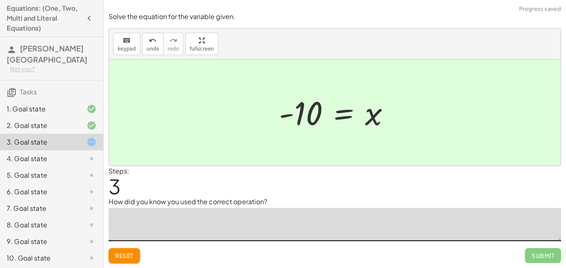
click at [247, 233] on textarea at bounding box center [335, 224] width 453 height 33
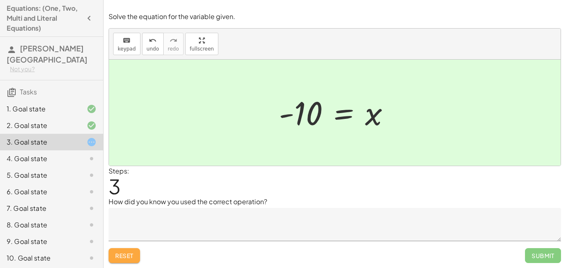
click at [123, 256] on span "Reset" at bounding box center [124, 255] width 18 height 7
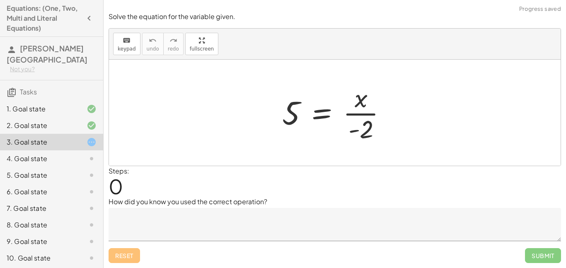
click at [216, 215] on textarea at bounding box center [335, 224] width 453 height 33
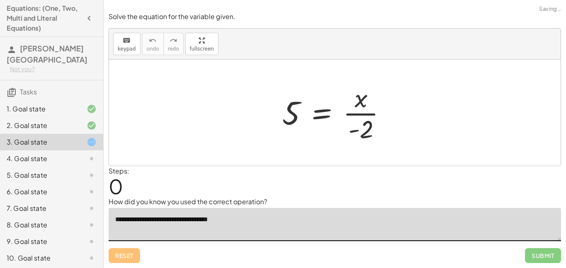
type textarea "**********"
drag, startPoint x: 363, startPoint y: 134, endPoint x: 283, endPoint y: 119, distance: 81.3
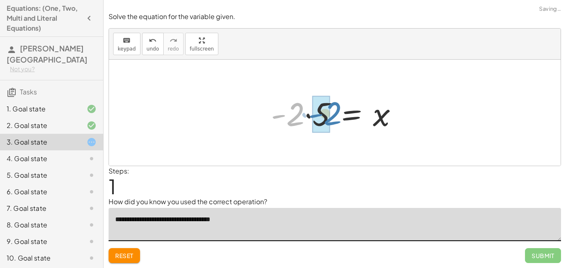
drag, startPoint x: 261, startPoint y: 116, endPoint x: 293, endPoint y: 116, distance: 31.9
click at [293, 116] on div at bounding box center [338, 113] width 142 height 43
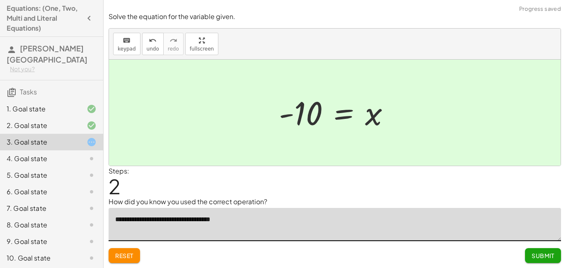
click at [548, 255] on span "Submit" at bounding box center [543, 255] width 23 height 7
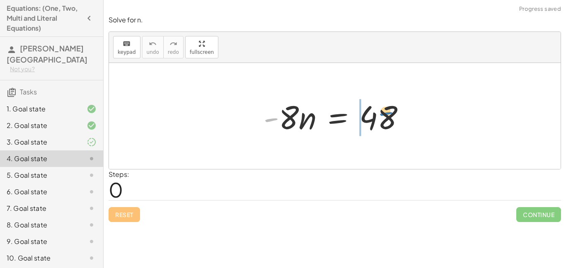
drag, startPoint x: 278, startPoint y: 124, endPoint x: 394, endPoint y: 118, distance: 115.4
click at [394, 118] on div at bounding box center [337, 116] width 157 height 43
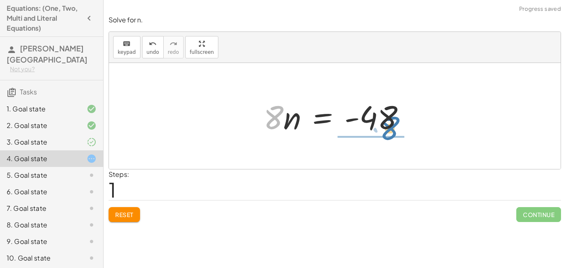
drag, startPoint x: 278, startPoint y: 116, endPoint x: 395, endPoint y: 120, distance: 117.8
click at [395, 120] on div at bounding box center [337, 116] width 157 height 43
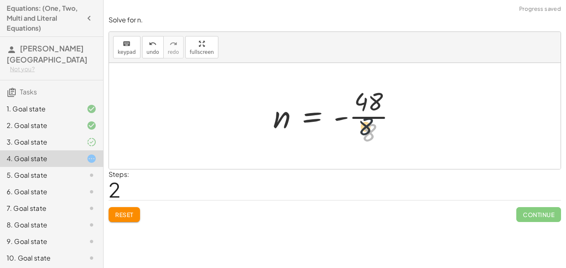
drag, startPoint x: 387, startPoint y: 126, endPoint x: 383, endPoint y: 119, distance: 8.9
click at [383, 119] on div at bounding box center [338, 116] width 138 height 64
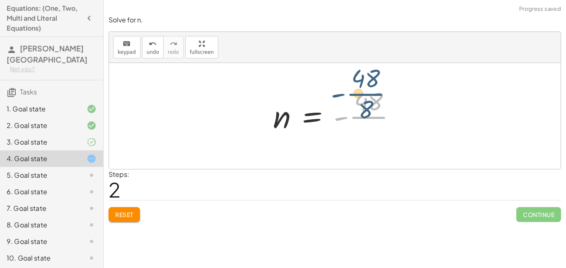
drag, startPoint x: 374, startPoint y: 124, endPoint x: 369, endPoint y: 100, distance: 24.9
click at [369, 100] on div at bounding box center [338, 116] width 138 height 64
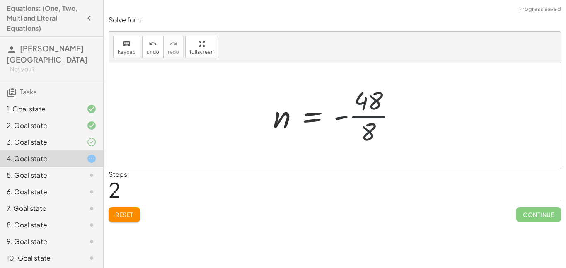
drag, startPoint x: 368, startPoint y: 119, endPoint x: 366, endPoint y: 123, distance: 5.6
click at [366, 123] on div at bounding box center [338, 116] width 138 height 64
drag, startPoint x: 369, startPoint y: 130, endPoint x: 369, endPoint y: 97, distance: 32.7
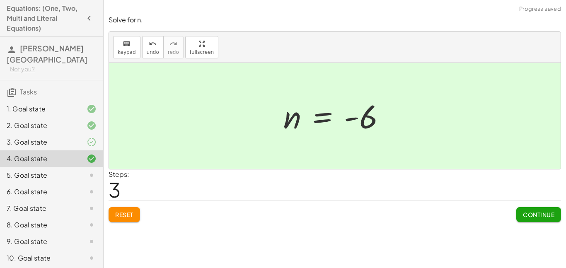
click at [530, 217] on span "Continue" at bounding box center [538, 214] width 31 height 7
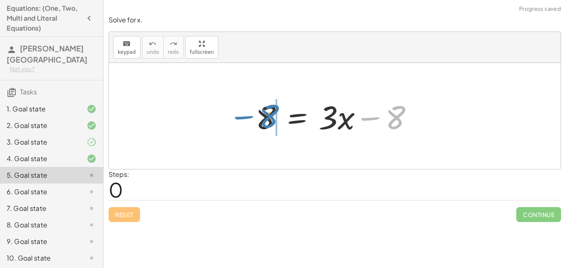
drag, startPoint x: 374, startPoint y: 114, endPoint x: 249, endPoint y: 113, distance: 124.7
click at [249, 113] on div "− 8 8 = + · 3 · x − 8" at bounding box center [334, 116] width 183 height 47
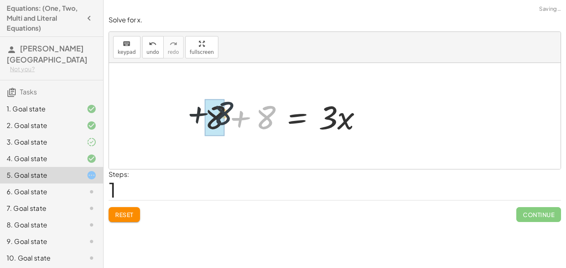
drag, startPoint x: 266, startPoint y: 115, endPoint x: 218, endPoint y: 112, distance: 47.7
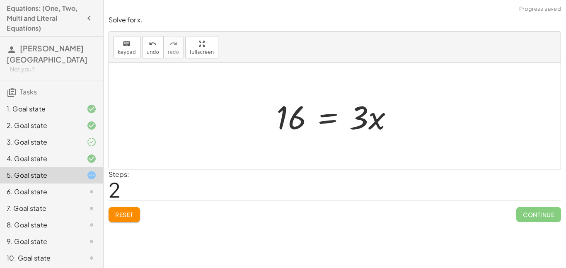
click at [123, 217] on span "Reset" at bounding box center [124, 214] width 18 height 7
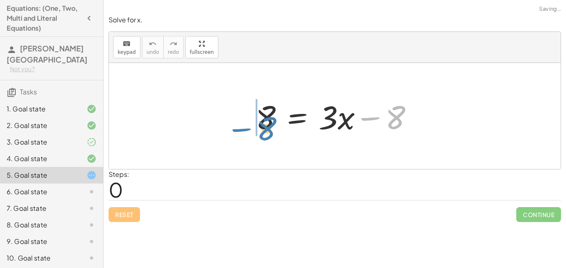
drag, startPoint x: 373, startPoint y: 119, endPoint x: 240, endPoint y: 124, distance: 133.2
click at [240, 124] on div "− 8 8 = + · 3 · x − 8" at bounding box center [335, 116] width 452 height 106
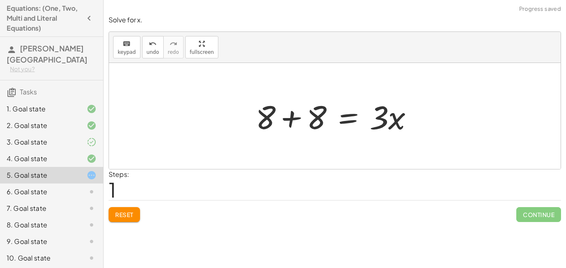
click at [210, 114] on div at bounding box center [335, 116] width 452 height 106
drag, startPoint x: 381, startPoint y: 115, endPoint x: 259, endPoint y: 115, distance: 121.8
click at [259, 115] on div at bounding box center [338, 116] width 173 height 43
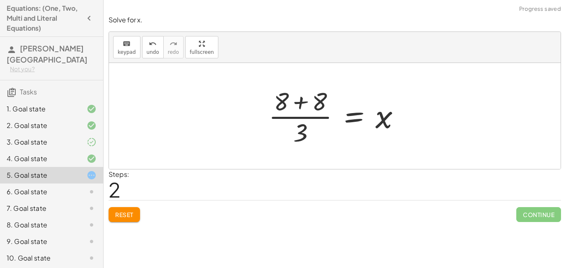
click at [119, 211] on span "Reset" at bounding box center [124, 214] width 18 height 7
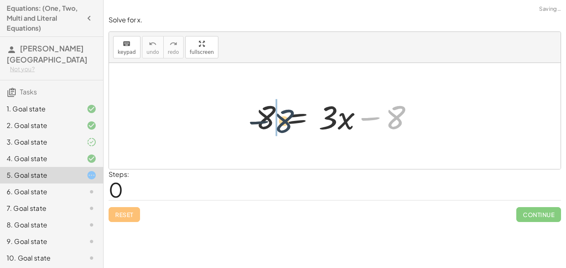
drag, startPoint x: 387, startPoint y: 116, endPoint x: 252, endPoint y: 116, distance: 135.1
click at [252, 116] on div at bounding box center [338, 116] width 173 height 43
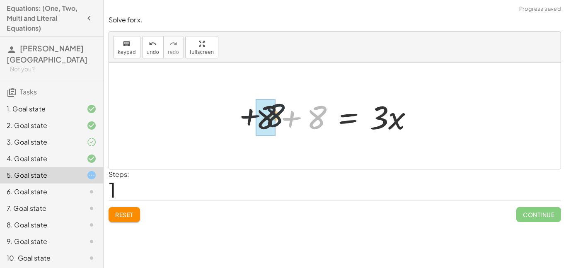
drag, startPoint x: 316, startPoint y: 119, endPoint x: 260, endPoint y: 118, distance: 56.0
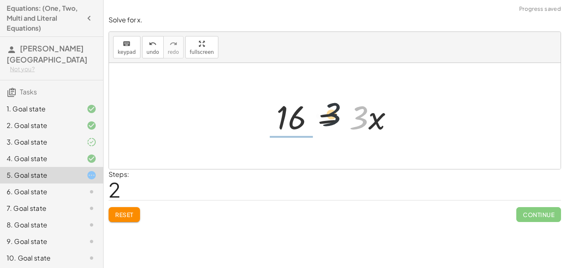
drag, startPoint x: 366, startPoint y: 117, endPoint x: 276, endPoint y: 125, distance: 89.9
click at [276, 125] on div at bounding box center [338, 116] width 132 height 43
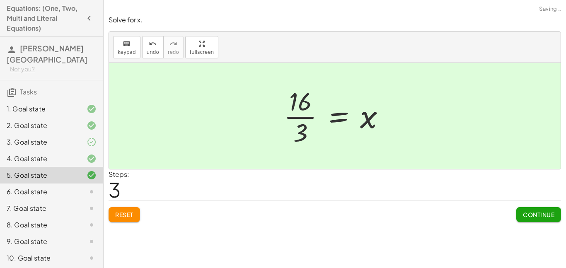
click at [548, 208] on button "Continue" at bounding box center [538, 214] width 45 height 15
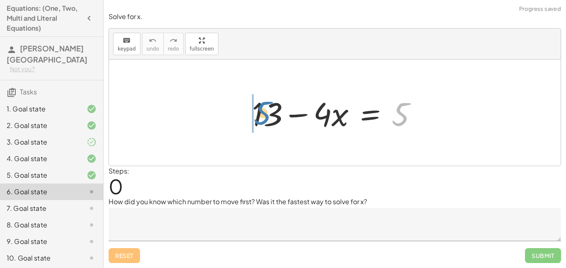
drag, startPoint x: 400, startPoint y: 114, endPoint x: 261, endPoint y: 113, distance: 139.2
click at [261, 113] on div at bounding box center [338, 113] width 180 height 43
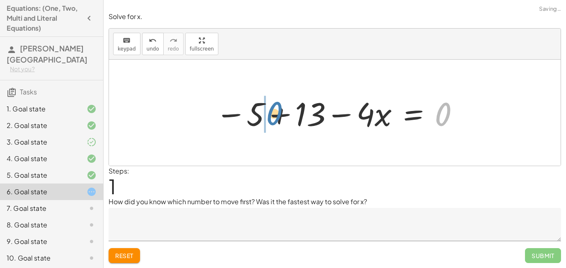
drag, startPoint x: 454, startPoint y: 107, endPoint x: 307, endPoint y: 108, distance: 146.7
click at [307, 108] on div at bounding box center [337, 113] width 253 height 43
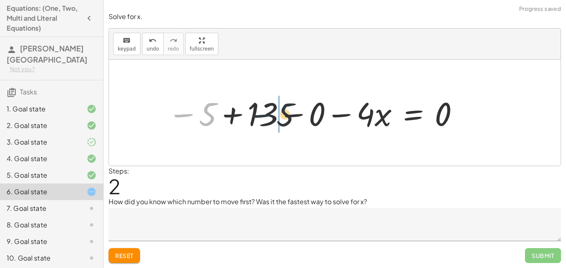
drag, startPoint x: 193, startPoint y: 116, endPoint x: 276, endPoint y: 116, distance: 83.3
click at [276, 116] on div at bounding box center [314, 113] width 301 height 43
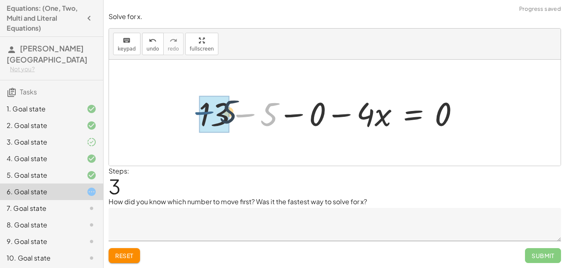
drag, startPoint x: 251, startPoint y: 117, endPoint x: 208, endPoint y: 116, distance: 42.3
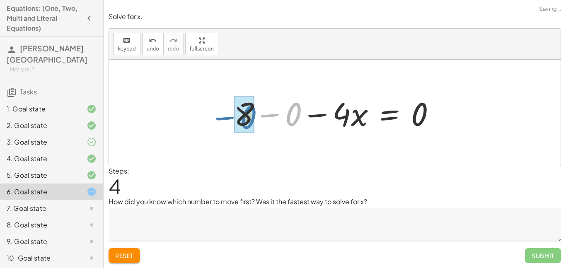
drag, startPoint x: 299, startPoint y: 110, endPoint x: 253, endPoint y: 113, distance: 46.5
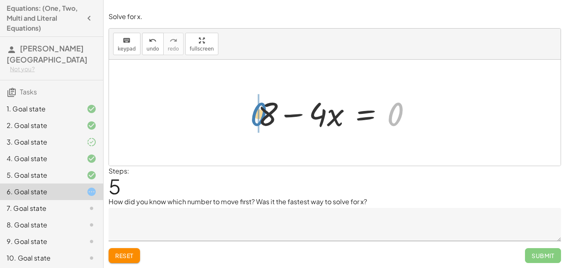
drag, startPoint x: 395, startPoint y: 111, endPoint x: 257, endPoint y: 111, distance: 137.2
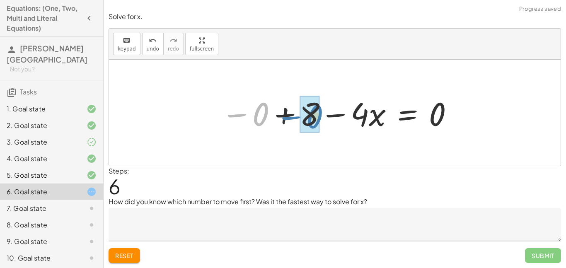
drag, startPoint x: 258, startPoint y: 114, endPoint x: 310, endPoint y: 117, distance: 51.9
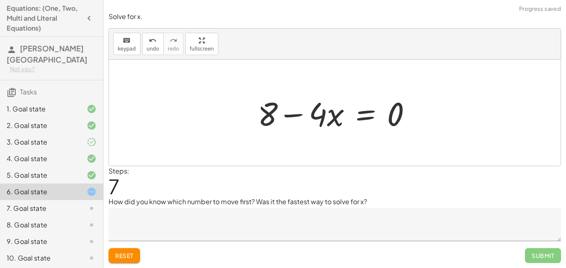
click at [436, 118] on div at bounding box center [335, 113] width 452 height 106
drag, startPoint x: 406, startPoint y: 114, endPoint x: 278, endPoint y: 113, distance: 128.1
click at [278, 113] on div at bounding box center [338, 113] width 169 height 43
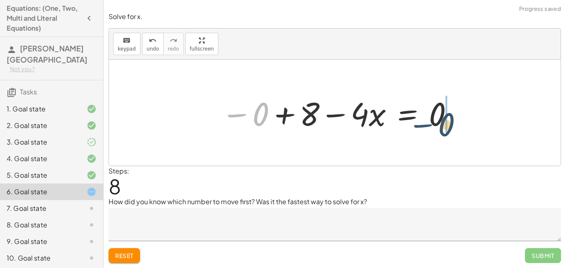
drag, startPoint x: 246, startPoint y: 114, endPoint x: 436, endPoint y: 125, distance: 190.1
click at [436, 125] on div at bounding box center [338, 113] width 242 height 43
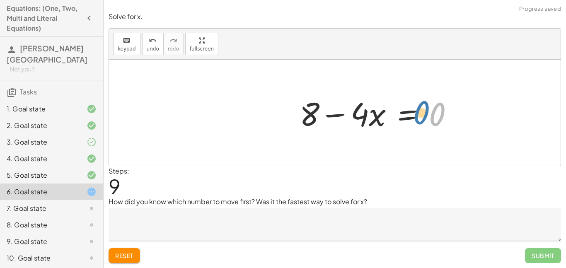
drag, startPoint x: 436, startPoint y: 121, endPoint x: 429, endPoint y: 121, distance: 7.5
click at [429, 121] on div at bounding box center [379, 113] width 169 height 43
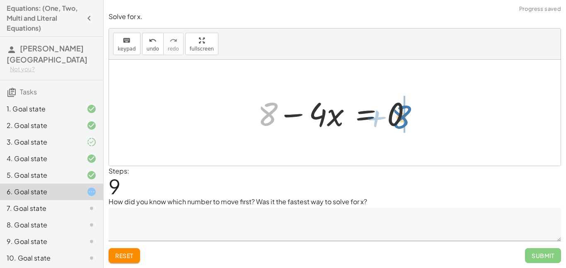
drag, startPoint x: 308, startPoint y: 109, endPoint x: 448, endPoint y: 110, distance: 140.5
click at [448, 110] on div "+ 13 − · 4 · x = 5 − 5 + 13 − · 4 · x = 0 − 5 + 13 − 0 − · 4 · x = 0 + 13 − 5 −…" at bounding box center [335, 113] width 452 height 106
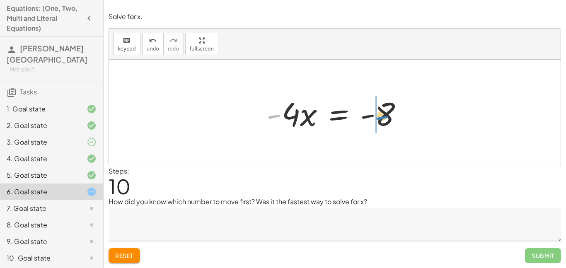
drag, startPoint x: 279, startPoint y: 116, endPoint x: 403, endPoint y: 116, distance: 123.9
click at [403, 116] on div at bounding box center [338, 113] width 152 height 43
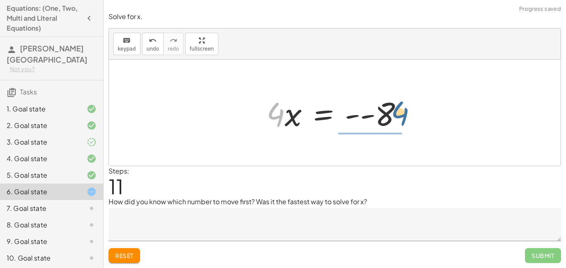
drag, startPoint x: 277, startPoint y: 114, endPoint x: 398, endPoint y: 111, distance: 121.0
click at [398, 111] on div at bounding box center [338, 113] width 152 height 43
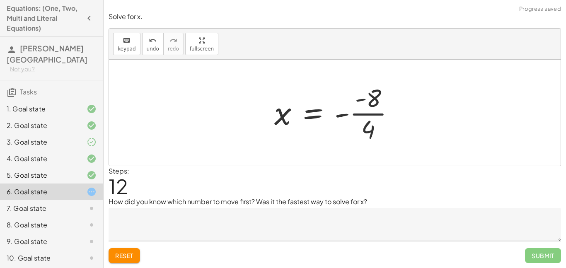
click at [354, 113] on div at bounding box center [337, 113] width 135 height 64
click at [340, 116] on div at bounding box center [335, 112] width 131 height 41
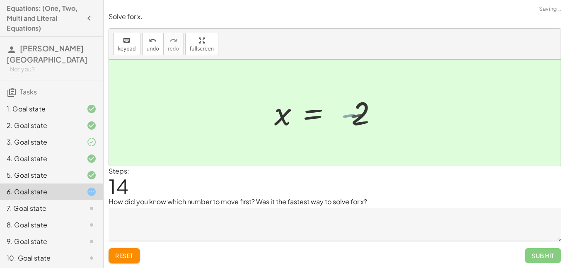
click at [340, 116] on div at bounding box center [320, 112] width 101 height 41
click at [218, 217] on textarea at bounding box center [335, 224] width 453 height 33
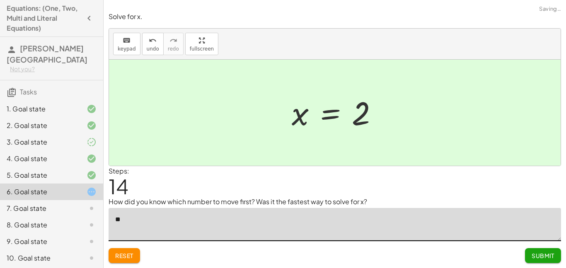
type textarea "*"
click at [252, 222] on textarea "**********" at bounding box center [335, 224] width 453 height 33
click at [257, 222] on textarea "**********" at bounding box center [335, 224] width 453 height 33
click at [301, 220] on textarea "**********" at bounding box center [335, 224] width 453 height 33
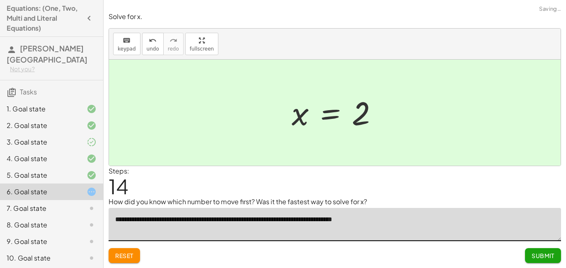
type textarea "**********"
click at [535, 257] on span "Submit" at bounding box center [543, 255] width 23 height 7
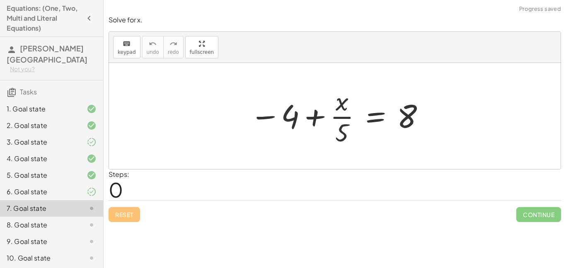
click at [286, 117] on div at bounding box center [338, 116] width 184 height 64
drag, startPoint x: 281, startPoint y: 117, endPoint x: 407, endPoint y: 119, distance: 126.0
click at [407, 119] on div at bounding box center [338, 116] width 184 height 64
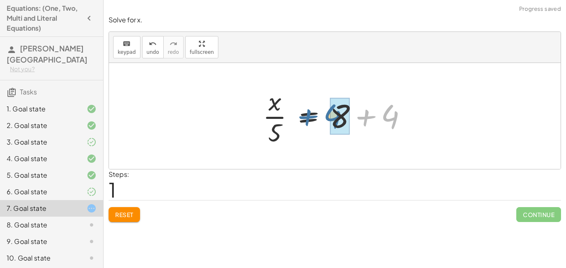
drag, startPoint x: 438, startPoint y: 117, endPoint x: 389, endPoint y: 118, distance: 48.9
click at [389, 118] on div at bounding box center [338, 116] width 159 height 64
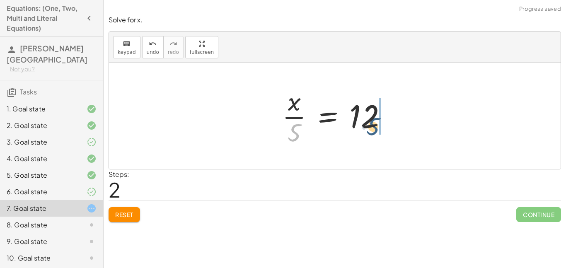
drag, startPoint x: 280, startPoint y: 128, endPoint x: 363, endPoint y: 119, distance: 82.9
click at [363, 119] on div at bounding box center [338, 116] width 120 height 64
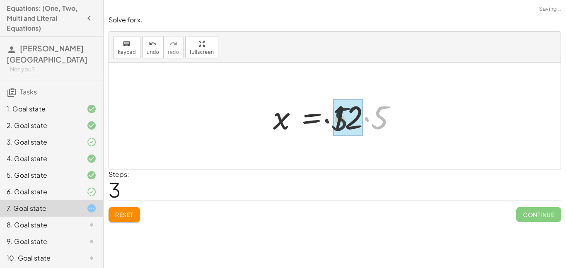
drag, startPoint x: 390, startPoint y: 119, endPoint x: 342, endPoint y: 121, distance: 47.3
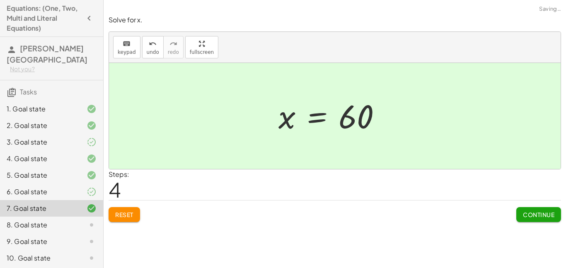
click at [530, 216] on span "Continue" at bounding box center [538, 214] width 31 height 7
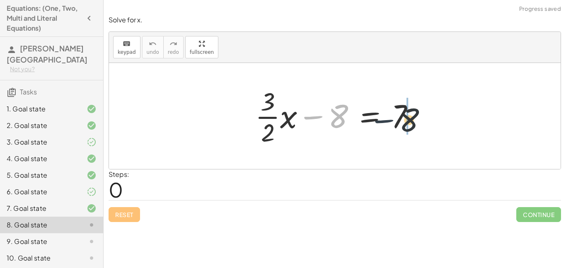
drag, startPoint x: 310, startPoint y: 119, endPoint x: 396, endPoint y: 123, distance: 85.9
click at [396, 123] on div at bounding box center [338, 116] width 174 height 64
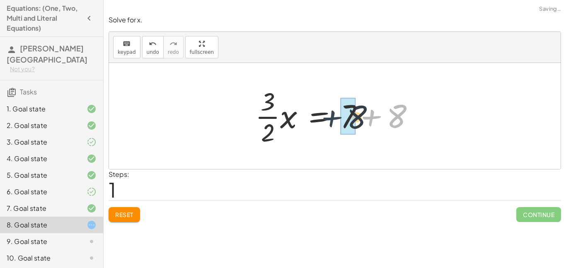
drag, startPoint x: 418, startPoint y: 120, endPoint x: 375, endPoint y: 121, distance: 43.1
click at [375, 121] on div at bounding box center [338, 116] width 174 height 64
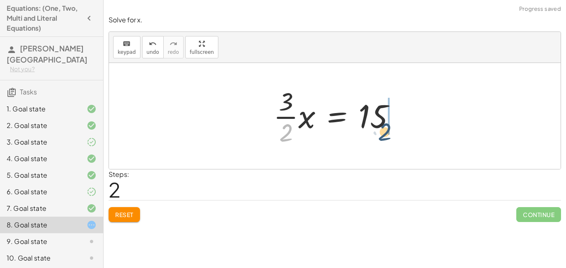
drag, startPoint x: 271, startPoint y: 128, endPoint x: 371, endPoint y: 121, distance: 100.6
click at [371, 121] on div at bounding box center [337, 116] width 137 height 64
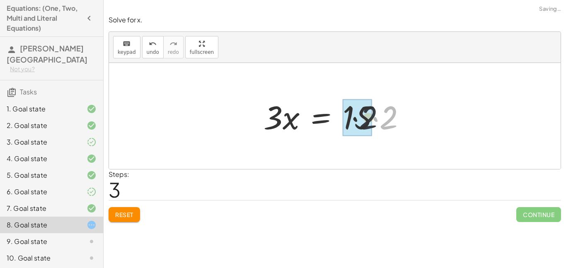
drag, startPoint x: 395, startPoint y: 115, endPoint x: 354, endPoint y: 116, distance: 40.6
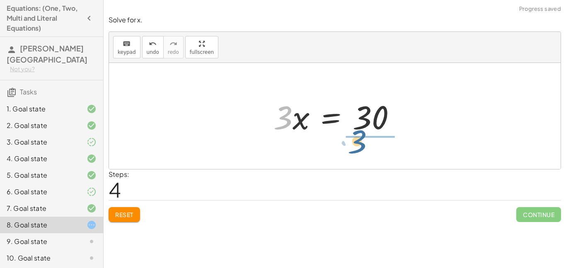
drag, startPoint x: 287, startPoint y: 122, endPoint x: 403, endPoint y: 129, distance: 116.3
click at [403, 129] on div at bounding box center [337, 116] width 137 height 43
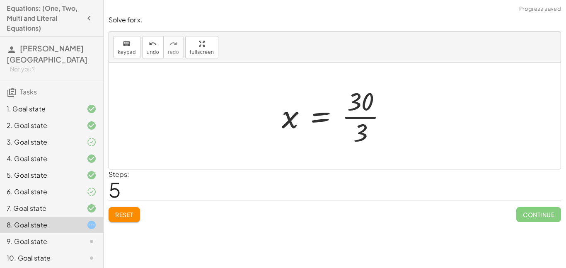
click at [361, 131] on div at bounding box center [338, 116] width 120 height 64
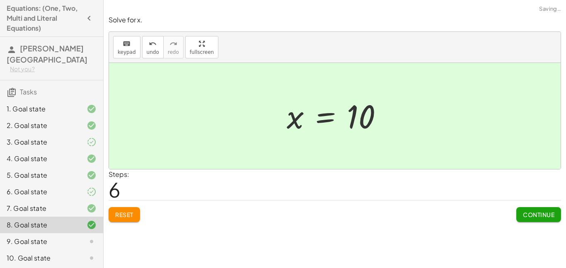
click at [532, 211] on span "Continue" at bounding box center [538, 214] width 31 height 7
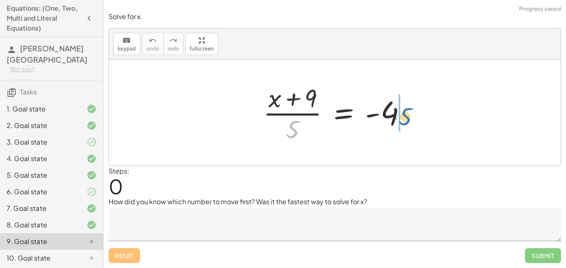
drag, startPoint x: 296, startPoint y: 123, endPoint x: 404, endPoint y: 108, distance: 108.7
click at [404, 108] on div at bounding box center [338, 113] width 158 height 64
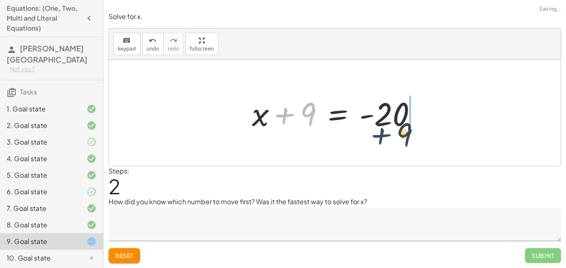
drag, startPoint x: 283, startPoint y: 111, endPoint x: 389, endPoint y: 127, distance: 106.9
click at [389, 127] on div at bounding box center [338, 113] width 180 height 43
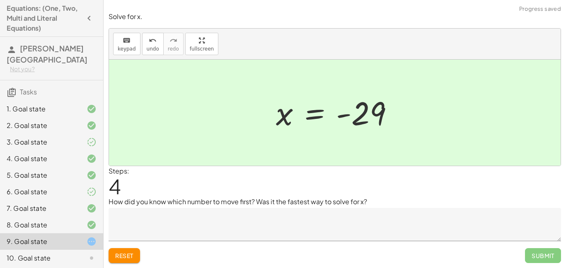
click at [260, 236] on textarea at bounding box center [335, 224] width 453 height 33
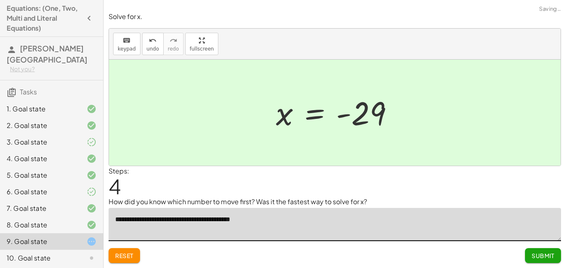
type textarea "**********"
click at [549, 255] on span "Submit" at bounding box center [543, 255] width 23 height 7
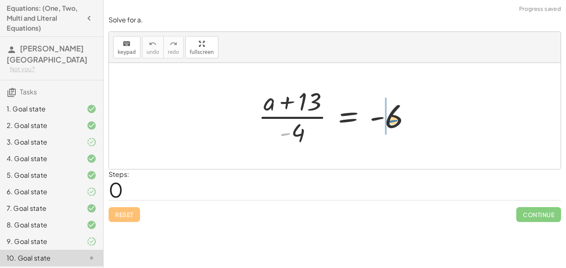
drag, startPoint x: 283, startPoint y: 132, endPoint x: 380, endPoint y: 119, distance: 97.0
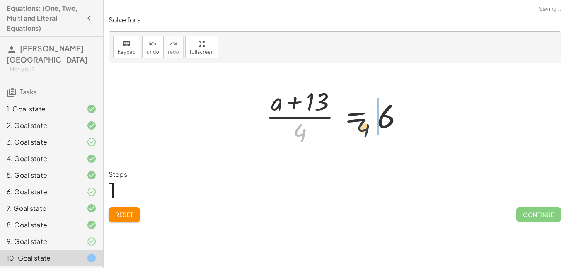
drag, startPoint x: 291, startPoint y: 135, endPoint x: 388, endPoint y: 118, distance: 98.4
click at [388, 118] on div at bounding box center [337, 116] width 153 height 64
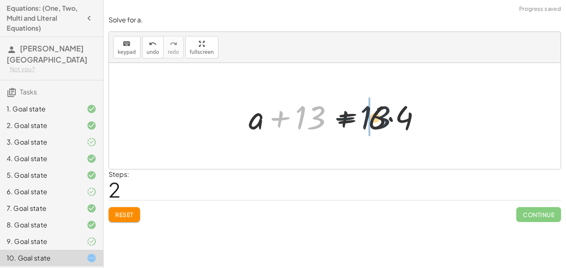
drag, startPoint x: 307, startPoint y: 117, endPoint x: 396, endPoint y: 114, distance: 89.2
click at [396, 114] on div at bounding box center [338, 116] width 187 height 43
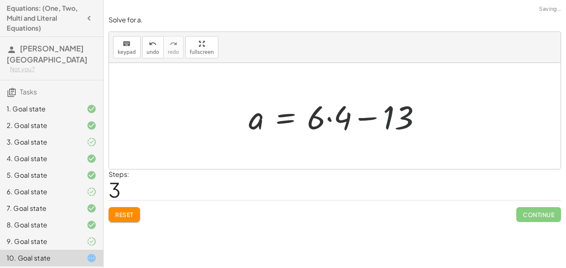
click at [404, 119] on div at bounding box center [338, 116] width 187 height 43
drag, startPoint x: 348, startPoint y: 119, endPoint x: 320, endPoint y: 119, distance: 28.2
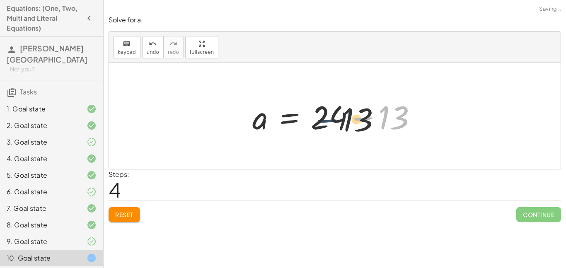
drag, startPoint x: 375, startPoint y: 115, endPoint x: 338, endPoint y: 117, distance: 37.8
click at [338, 117] on div at bounding box center [337, 116] width 179 height 43
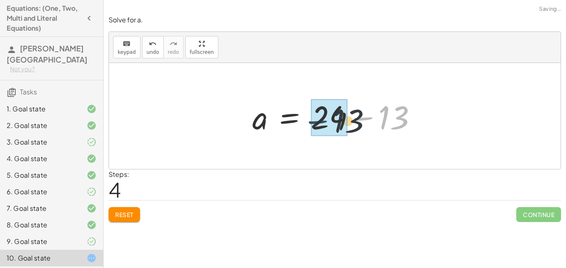
drag, startPoint x: 363, startPoint y: 116, endPoint x: 315, endPoint y: 119, distance: 47.8
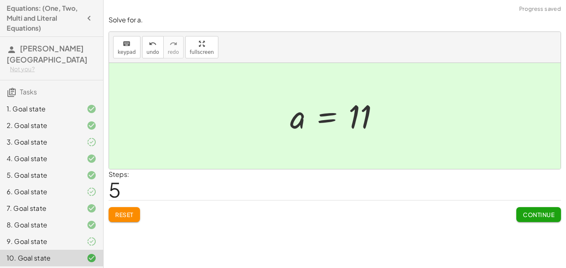
click at [540, 216] on span "Continue" at bounding box center [538, 214] width 31 height 7
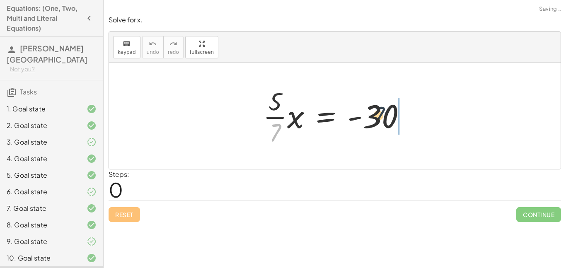
drag, startPoint x: 272, startPoint y: 135, endPoint x: 383, endPoint y: 114, distance: 112.6
click at [383, 114] on div at bounding box center [338, 116] width 158 height 64
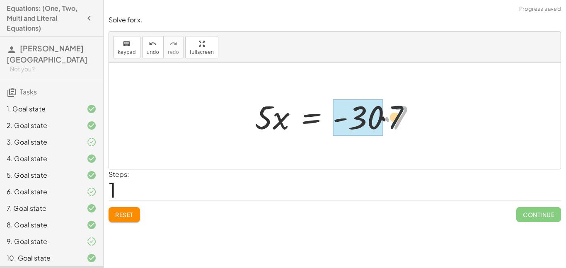
drag, startPoint x: 405, startPoint y: 120, endPoint x: 358, endPoint y: 121, distance: 47.3
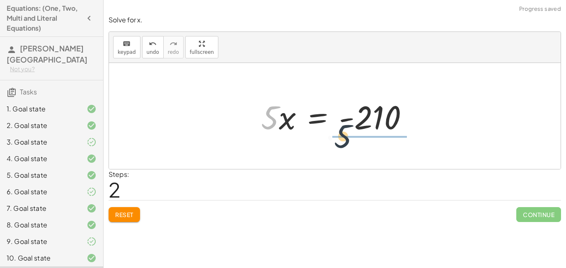
drag, startPoint x: 266, startPoint y: 118, endPoint x: 388, endPoint y: 125, distance: 121.6
click at [388, 125] on div at bounding box center [338, 116] width 162 height 43
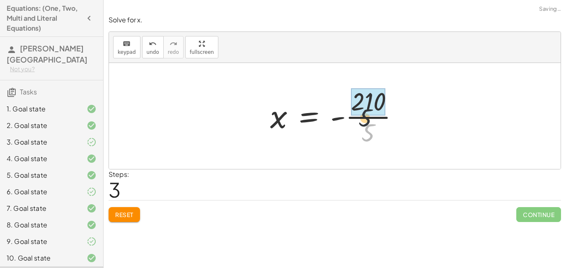
drag, startPoint x: 378, startPoint y: 137, endPoint x: 365, endPoint y: 104, distance: 35.3
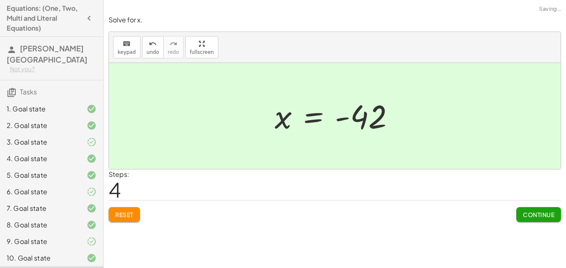
click at [527, 211] on span "Continue" at bounding box center [538, 214] width 31 height 7
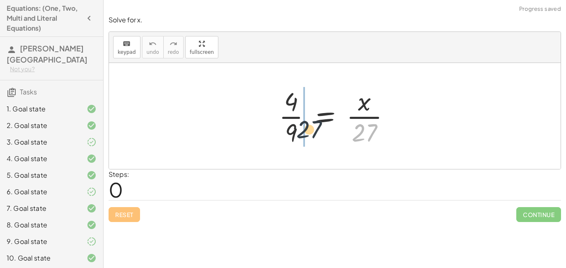
drag, startPoint x: 369, startPoint y: 133, endPoint x: 290, endPoint y: 132, distance: 79.6
click at [290, 132] on div at bounding box center [338, 116] width 126 height 64
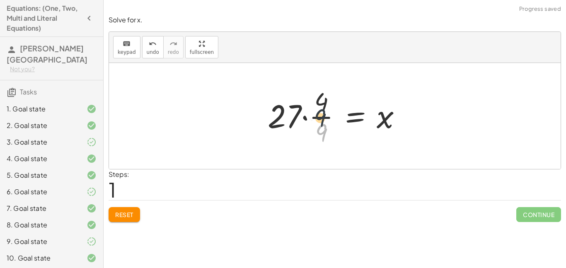
drag, startPoint x: 317, startPoint y: 132, endPoint x: 316, endPoint y: 114, distance: 18.2
click at [316, 114] on div at bounding box center [338, 116] width 149 height 64
drag, startPoint x: 327, startPoint y: 100, endPoint x: 325, endPoint y: 138, distance: 38.2
click at [325, 138] on div at bounding box center [338, 116] width 149 height 64
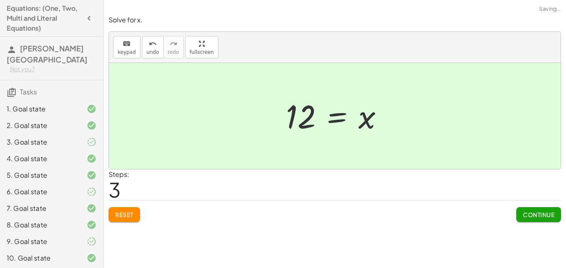
click at [537, 212] on span "Continue" at bounding box center [538, 214] width 31 height 7
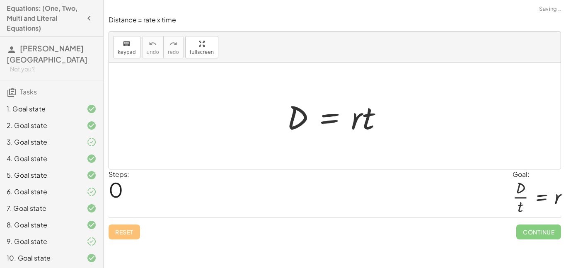
click at [54, 217] on div "6. Goal state" at bounding box center [51, 225] width 103 height 17
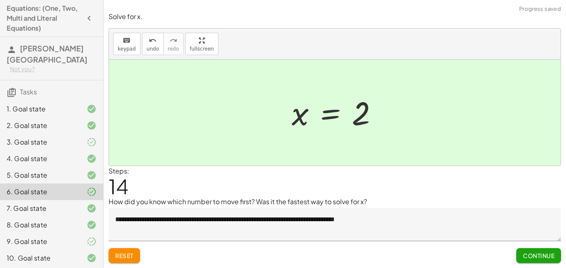
click at [544, 260] on button "Continue" at bounding box center [538, 255] width 45 height 15
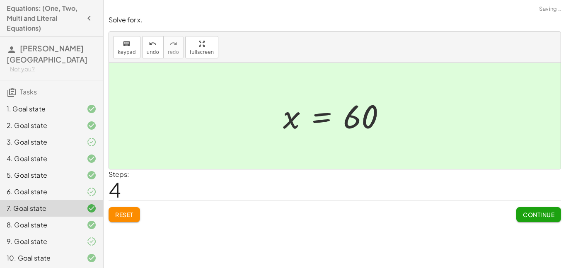
click at [71, 187] on div "6. Goal state" at bounding box center [40, 192] width 67 height 10
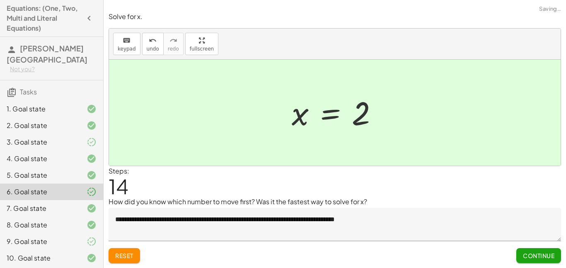
click at [195, 225] on textarea "**********" at bounding box center [335, 224] width 453 height 33
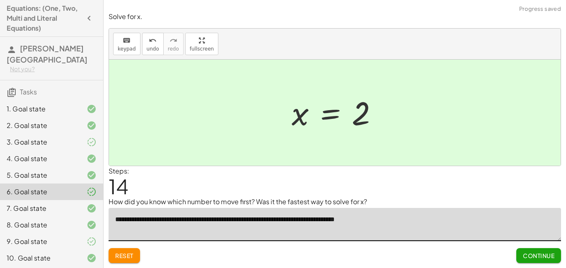
click at [73, 137] on div at bounding box center [84, 142] width 23 height 10
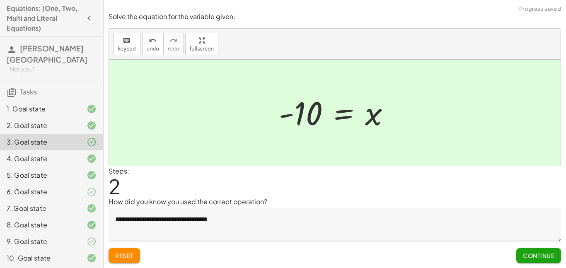
click at [549, 259] on span "Continue" at bounding box center [538, 255] width 31 height 7
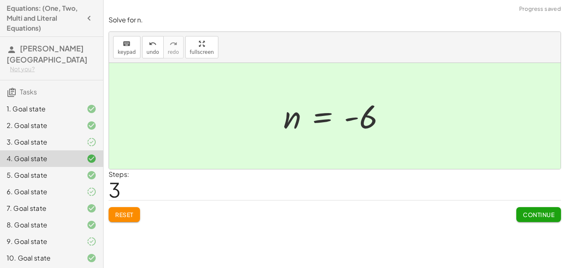
click at [95, 137] on icon at bounding box center [92, 142] width 10 height 10
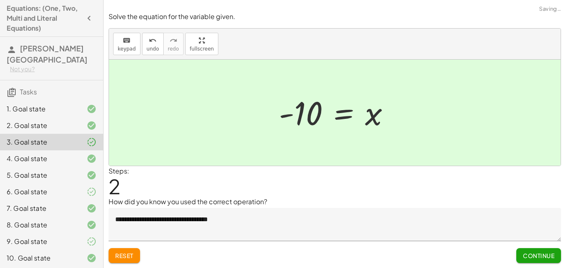
click at [270, 123] on div "5 = · x · - 2 · - 2 · 5 = x = x - 10" at bounding box center [334, 112] width 136 height 45
click at [257, 196] on div "Steps: 2" at bounding box center [335, 181] width 453 height 31
click at [246, 222] on textarea "**********" at bounding box center [335, 224] width 453 height 33
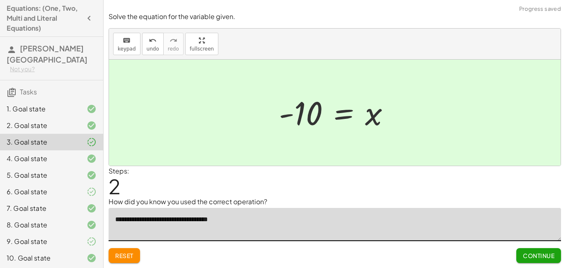
click at [246, 222] on textarea "**********" at bounding box center [335, 224] width 453 height 33
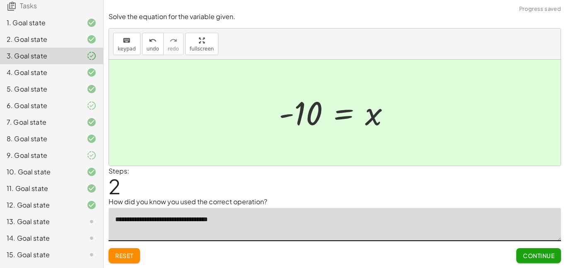
scroll to position [117, 0]
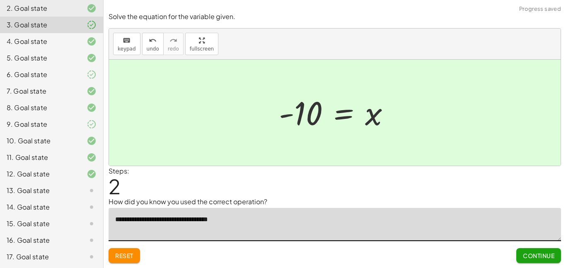
click at [65, 186] on div "13. Goal state" at bounding box center [40, 191] width 67 height 10
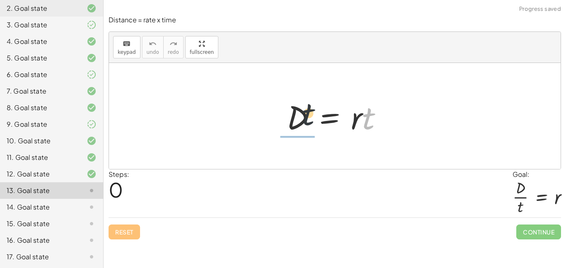
drag, startPoint x: 368, startPoint y: 121, endPoint x: 283, endPoint y: 118, distance: 84.6
click at [283, 118] on div at bounding box center [338, 116] width 111 height 43
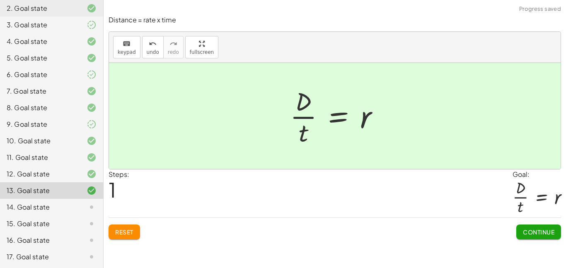
click at [535, 226] on button "Continue" at bounding box center [538, 232] width 45 height 15
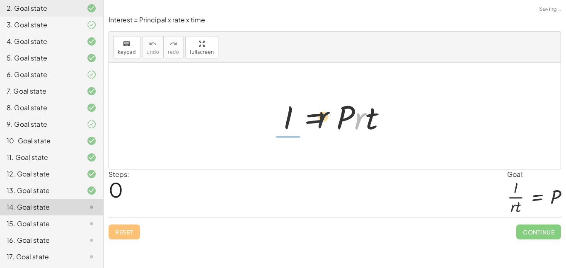
drag, startPoint x: 355, startPoint y: 125, endPoint x: 272, endPoint y: 119, distance: 82.7
click at [272, 119] on div "· r I = · P · r · t" at bounding box center [335, 116] width 128 height 47
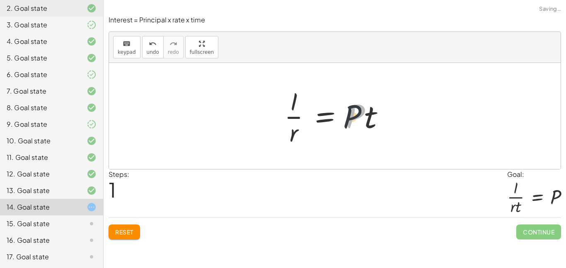
drag, startPoint x: 361, startPoint y: 120, endPoint x: 277, endPoint y: 117, distance: 83.8
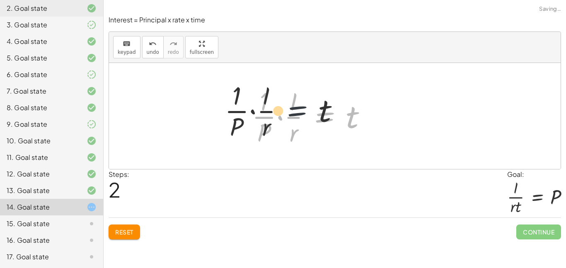
drag, startPoint x: 343, startPoint y: 120, endPoint x: 287, endPoint y: 109, distance: 57.1
click at [287, 109] on div at bounding box center [313, 116] width 130 height 64
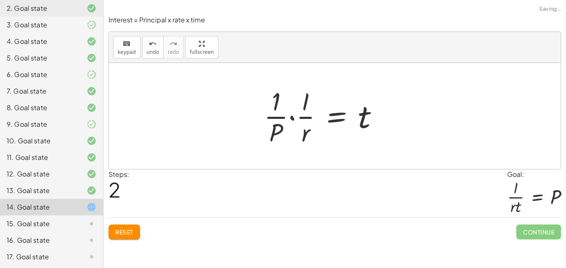
click at [265, 111] on div "I = · P · r · t · I · r = · P · t I = · P · r t · · · 1 ·" at bounding box center [322, 116] width 140 height 68
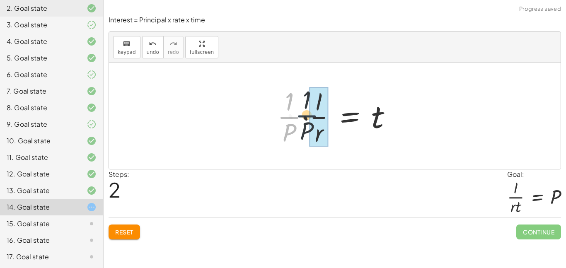
drag, startPoint x: 288, startPoint y: 115, endPoint x: 314, endPoint y: 112, distance: 25.4
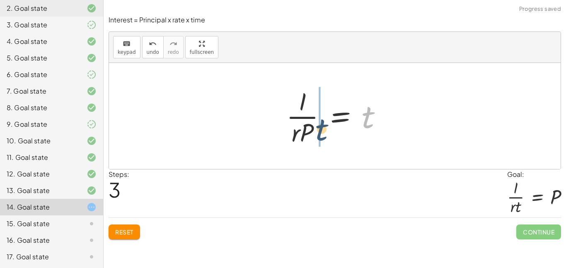
drag, startPoint x: 368, startPoint y: 120, endPoint x: 288, endPoint y: 116, distance: 80.1
click at [288, 116] on div at bounding box center [337, 116] width 111 height 64
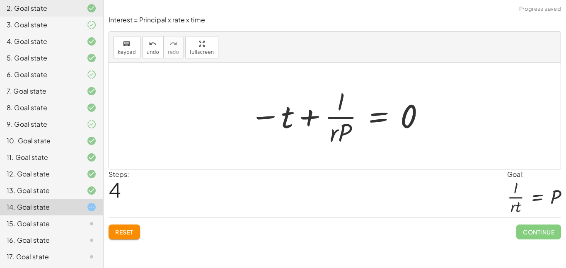
click at [110, 228] on button "Reset" at bounding box center [124, 232] width 31 height 15
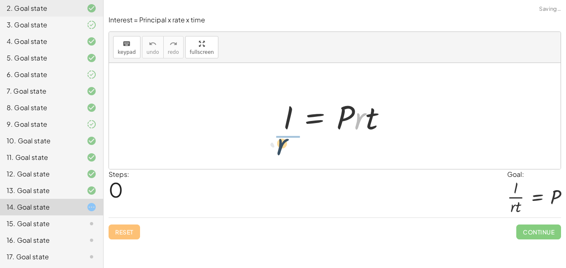
drag, startPoint x: 365, startPoint y: 125, endPoint x: 280, endPoint y: 150, distance: 88.6
click at [280, 150] on div "· r I = · P · r · t" at bounding box center [335, 116] width 452 height 106
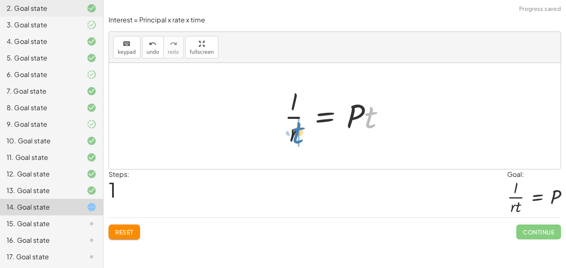
drag, startPoint x: 362, startPoint y: 122, endPoint x: 288, endPoint y: 140, distance: 75.5
click at [288, 140] on div at bounding box center [338, 116] width 116 height 64
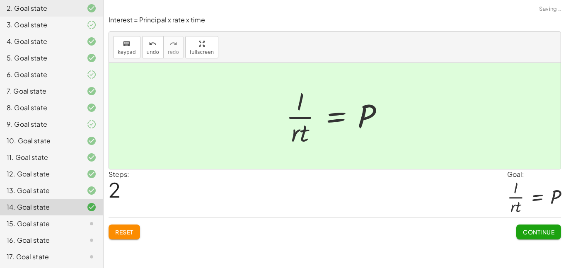
click at [540, 235] on span "Continue" at bounding box center [538, 231] width 31 height 7
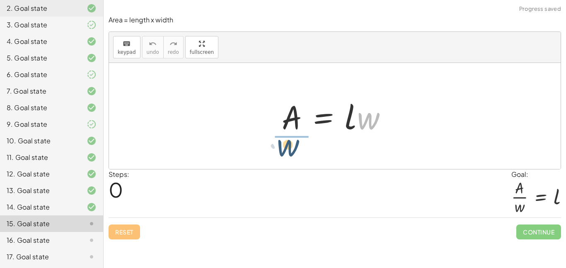
drag, startPoint x: 367, startPoint y: 121, endPoint x: 283, endPoint y: 148, distance: 88.3
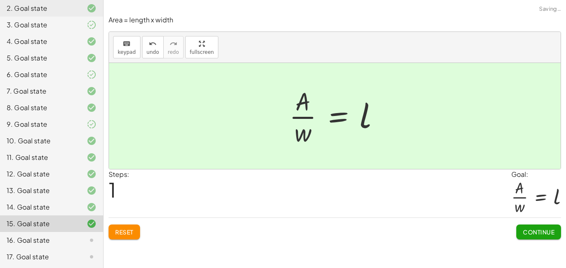
click at [527, 227] on button "Continue" at bounding box center [538, 232] width 45 height 15
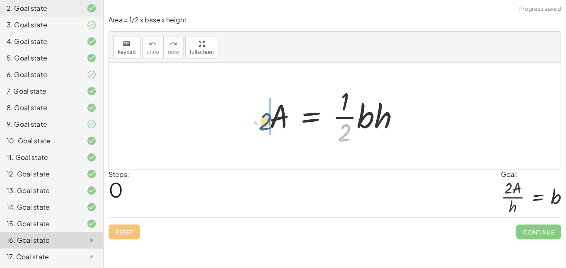
drag, startPoint x: 349, startPoint y: 132, endPoint x: 266, endPoint y: 120, distance: 82.9
click at [266, 120] on div at bounding box center [337, 116] width 145 height 64
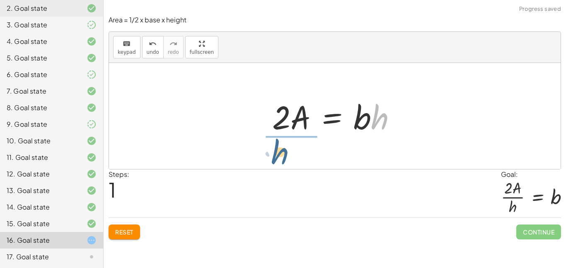
drag, startPoint x: 387, startPoint y: 121, endPoint x: 284, endPoint y: 155, distance: 108.4
click at [284, 155] on div "A = · · 1 · 2 · b · h · 2 · A = · 1 · b · h · h A = · 2 · b · h ·" at bounding box center [335, 116] width 452 height 106
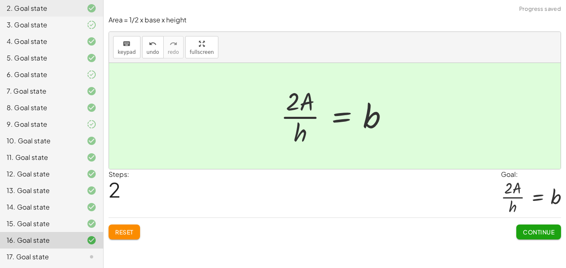
click at [531, 233] on span "Continue" at bounding box center [538, 231] width 31 height 7
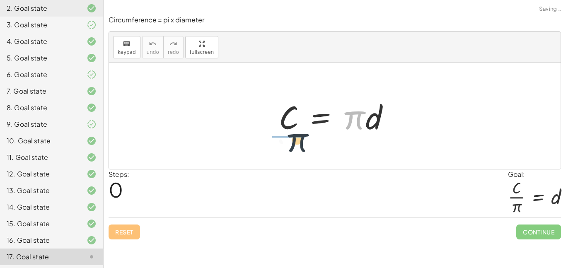
drag, startPoint x: 359, startPoint y: 125, endPoint x: 291, endPoint y: 150, distance: 72.5
click at [291, 150] on div "· π C = · π · d" at bounding box center [335, 116] width 452 height 106
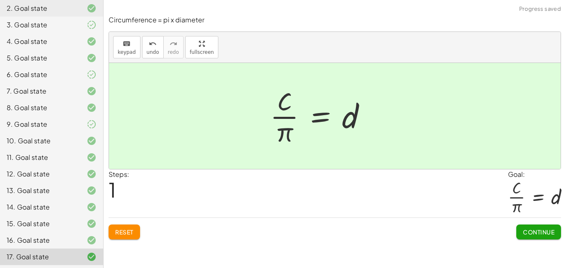
click at [523, 232] on span "Continue" at bounding box center [538, 231] width 31 height 7
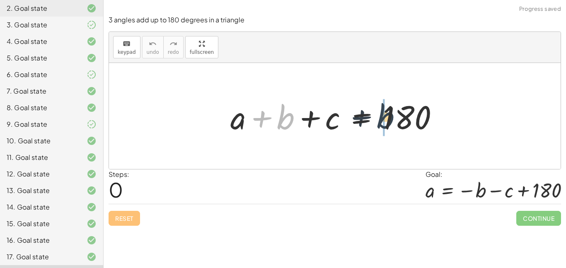
drag, startPoint x: 283, startPoint y: 119, endPoint x: 390, endPoint y: 119, distance: 106.9
click at [390, 119] on div at bounding box center [337, 116] width 223 height 43
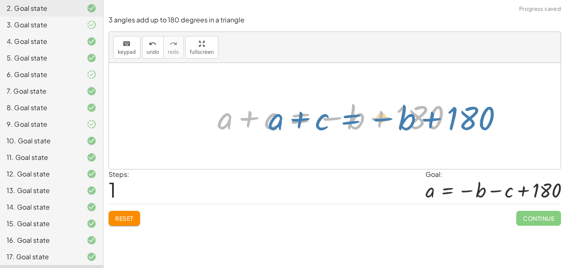
drag, startPoint x: 332, startPoint y: 117, endPoint x: 366, endPoint y: 115, distance: 34.4
click at [366, 115] on div at bounding box center [337, 116] width 249 height 43
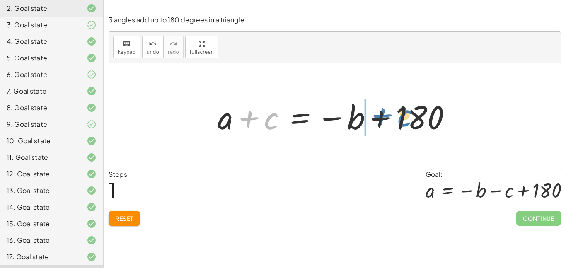
drag, startPoint x: 272, startPoint y: 123, endPoint x: 403, endPoint y: 120, distance: 131.0
click at [403, 120] on div at bounding box center [337, 116] width 249 height 43
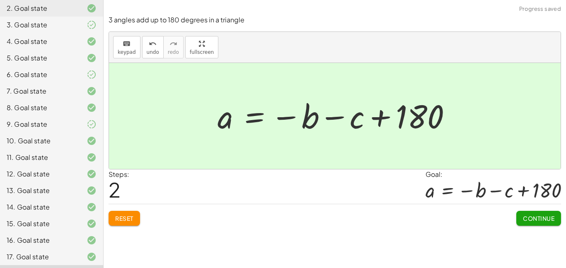
click at [540, 218] on span "Continue" at bounding box center [538, 218] width 31 height 7
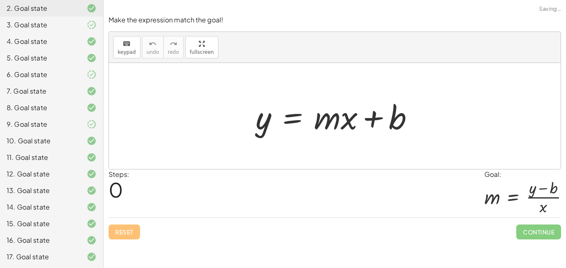
scroll to position [257, 0]
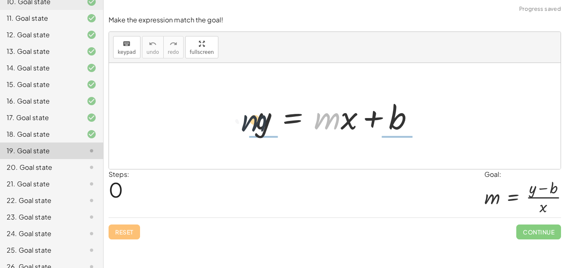
drag, startPoint x: 327, startPoint y: 123, endPoint x: 236, endPoint y: 125, distance: 91.6
click at [236, 125] on div "· m y = + · m · x + b" at bounding box center [335, 116] width 452 height 106
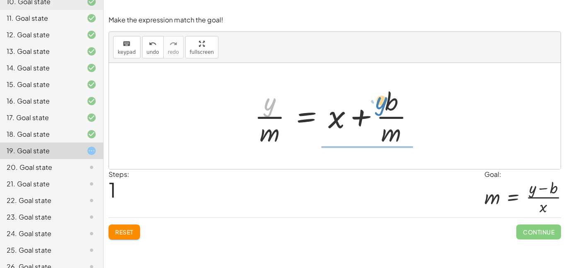
drag, startPoint x: 261, startPoint y: 108, endPoint x: 379, endPoint y: 109, distance: 118.1
click at [379, 109] on div at bounding box center [337, 116] width 175 height 64
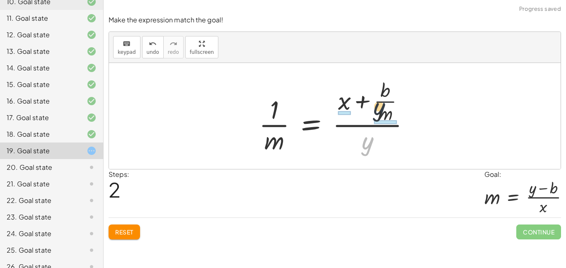
drag, startPoint x: 363, startPoint y: 140, endPoint x: 378, endPoint y: 92, distance: 50.3
click at [378, 92] on div at bounding box center [338, 116] width 166 height 80
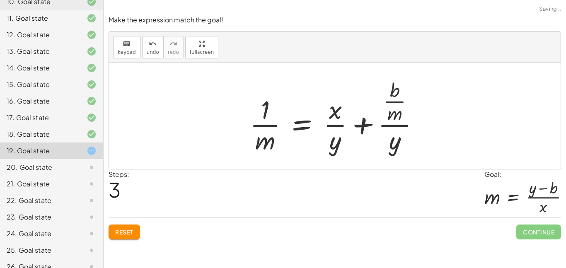
click at [120, 231] on span "Reset" at bounding box center [124, 231] width 18 height 7
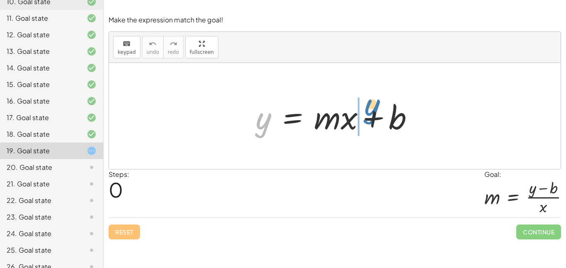
drag, startPoint x: 261, startPoint y: 126, endPoint x: 379, endPoint y: 117, distance: 118.1
click at [379, 117] on div at bounding box center [338, 116] width 173 height 43
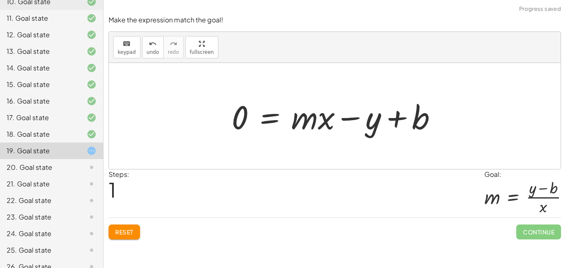
click at [335, 117] on div at bounding box center [338, 116] width 220 height 43
drag, startPoint x: 307, startPoint y: 121, endPoint x: 232, endPoint y: 119, distance: 75.9
click at [232, 119] on div at bounding box center [338, 116] width 220 height 43
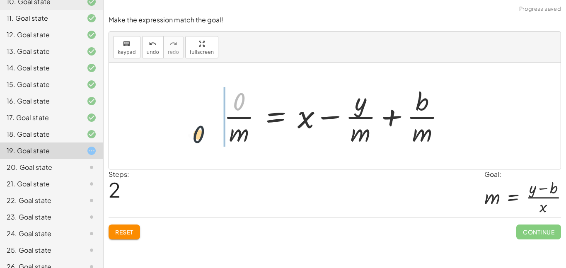
drag, startPoint x: 232, startPoint y: 106, endPoint x: 179, endPoint y: 150, distance: 68.6
click at [179, 150] on div "y = + · m · x + b 0 = + · m · x − y + b · 0 y = + x + b 0 − · · m · · m · · m" at bounding box center [335, 116] width 452 height 106
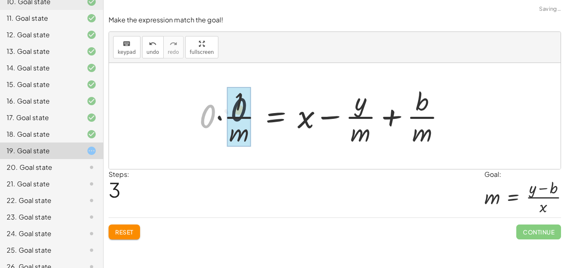
drag, startPoint x: 206, startPoint y: 115, endPoint x: 239, endPoint y: 105, distance: 34.2
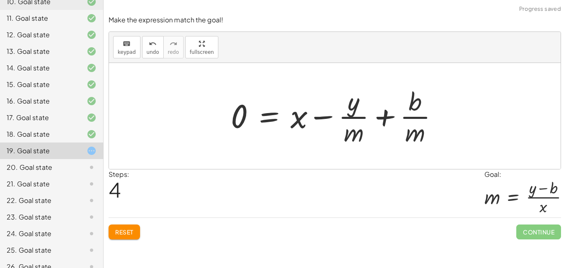
click at [121, 225] on button "Reset" at bounding box center [124, 232] width 31 height 15
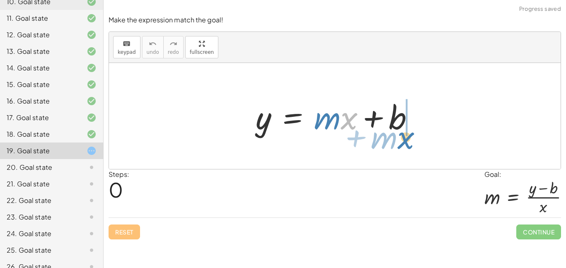
drag, startPoint x: 351, startPoint y: 126, endPoint x: 407, endPoint y: 147, distance: 60.0
click at [407, 147] on div "· x + · m y = + · m · x + b" at bounding box center [335, 116] width 452 height 106
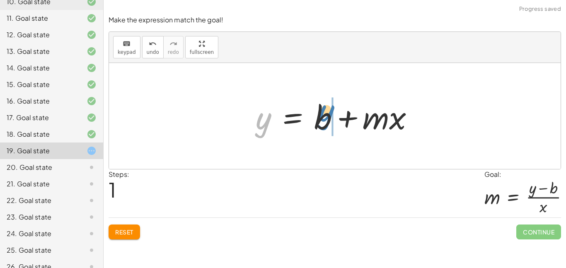
drag, startPoint x: 265, startPoint y: 122, endPoint x: 324, endPoint y: 114, distance: 59.4
click at [324, 114] on div at bounding box center [338, 116] width 173 height 43
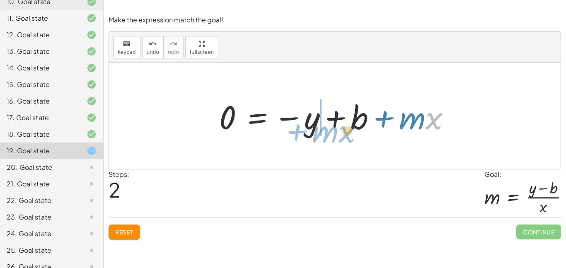
drag, startPoint x: 434, startPoint y: 117, endPoint x: 348, endPoint y: 130, distance: 87.6
click at [348, 130] on div at bounding box center [338, 116] width 246 height 43
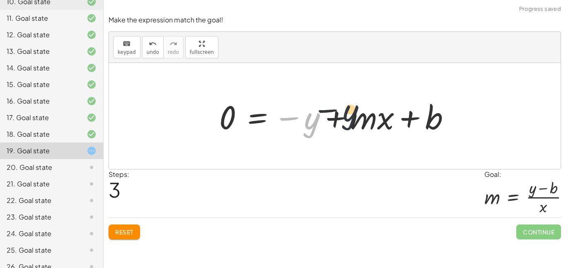
drag, startPoint x: 317, startPoint y: 124, endPoint x: 373, endPoint y: 115, distance: 56.2
click at [373, 115] on div at bounding box center [338, 116] width 246 height 43
drag, startPoint x: 415, startPoint y: 116, endPoint x: 293, endPoint y: 125, distance: 122.9
click at [293, 125] on div at bounding box center [338, 116] width 246 height 43
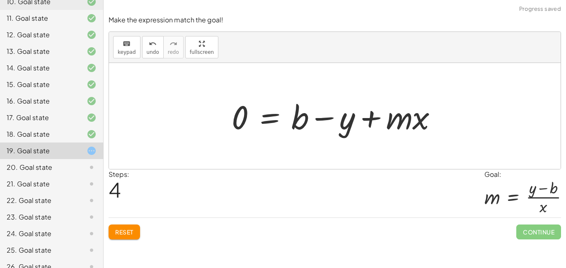
click at [126, 227] on button "Reset" at bounding box center [124, 232] width 31 height 15
